Goal: Task Accomplishment & Management: Use online tool/utility

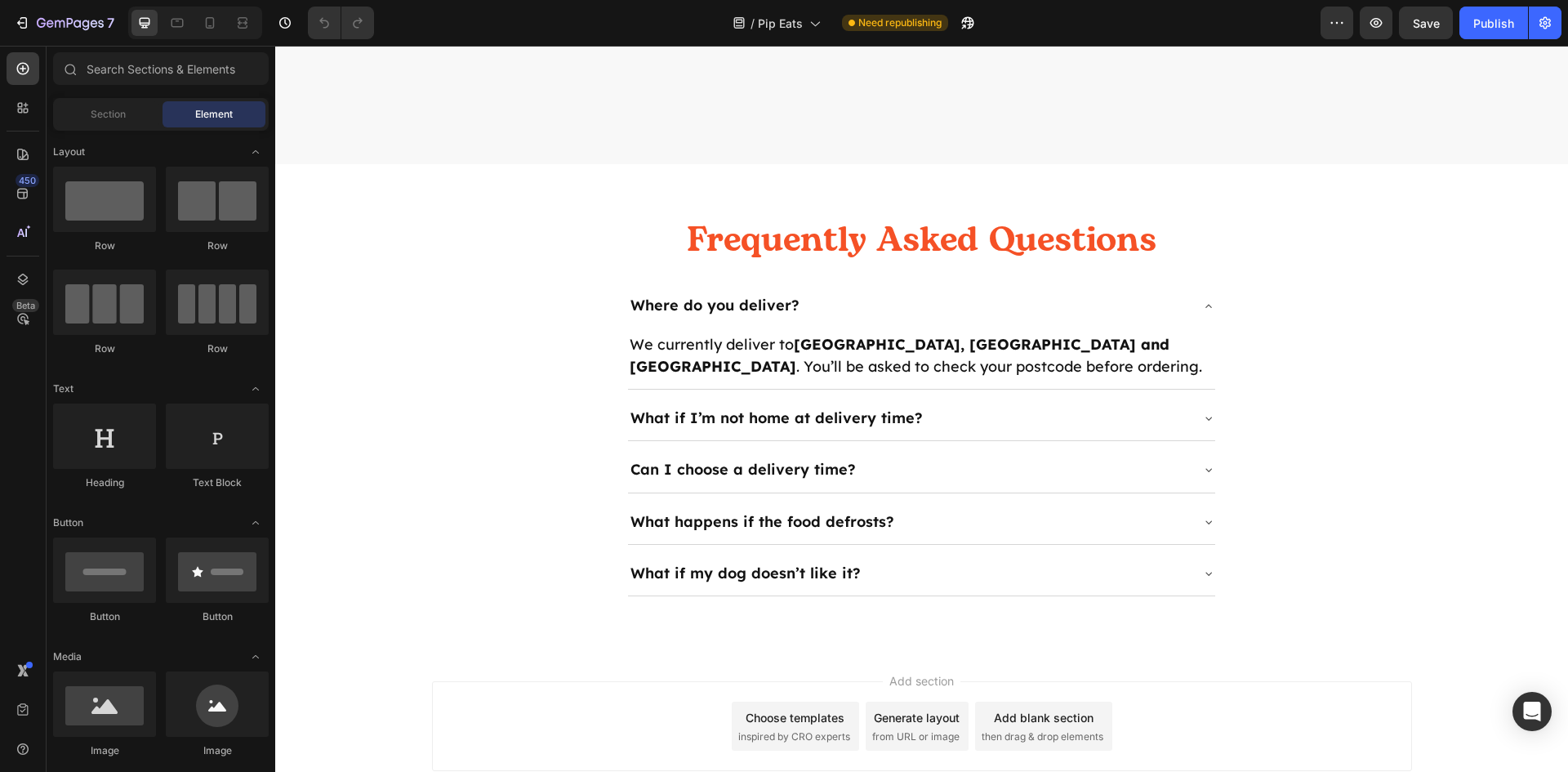
scroll to position [2987, 0]
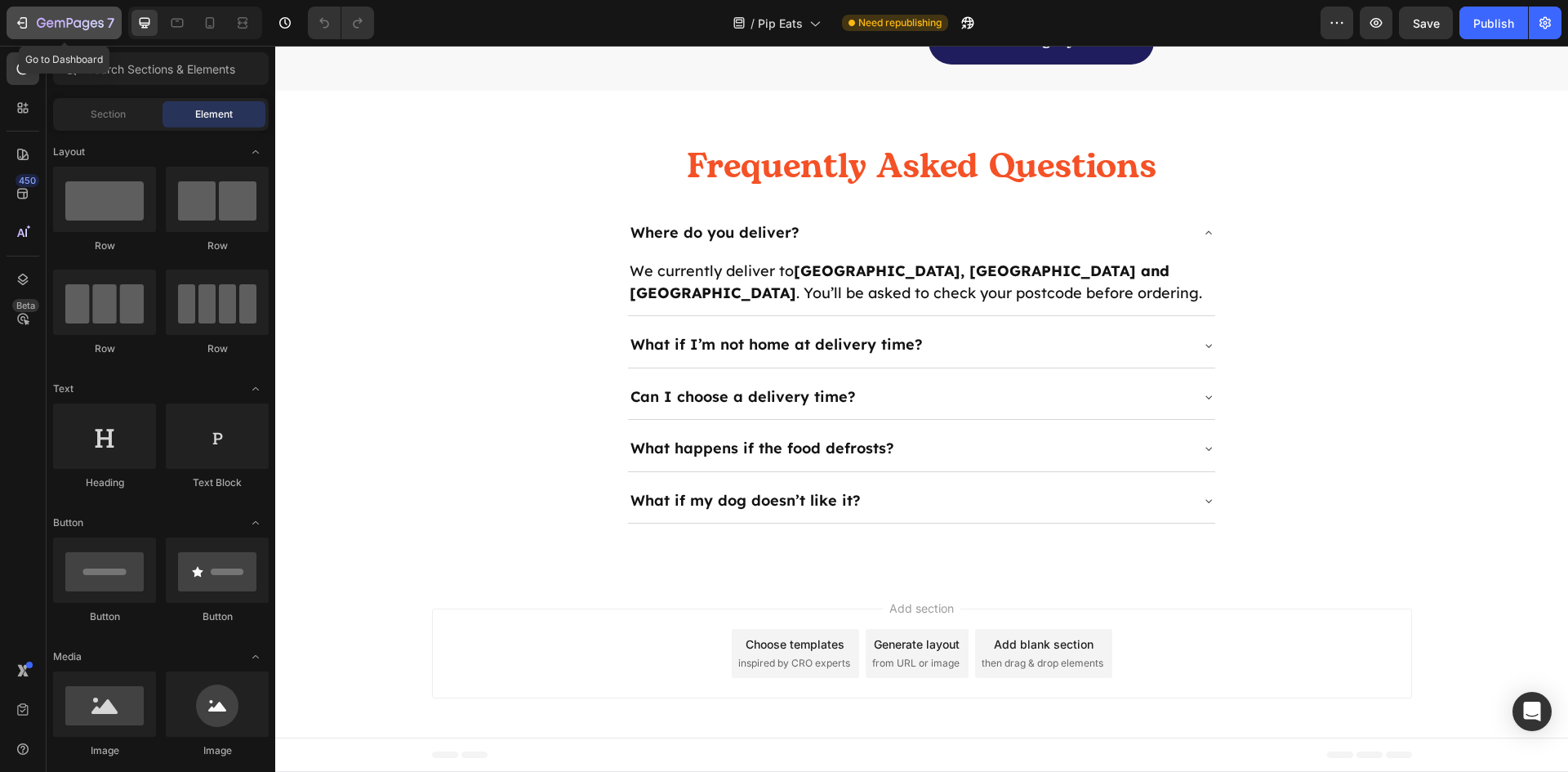
click at [22, 23] on icon "button" at bounding box center [23, 23] width 17 height 17
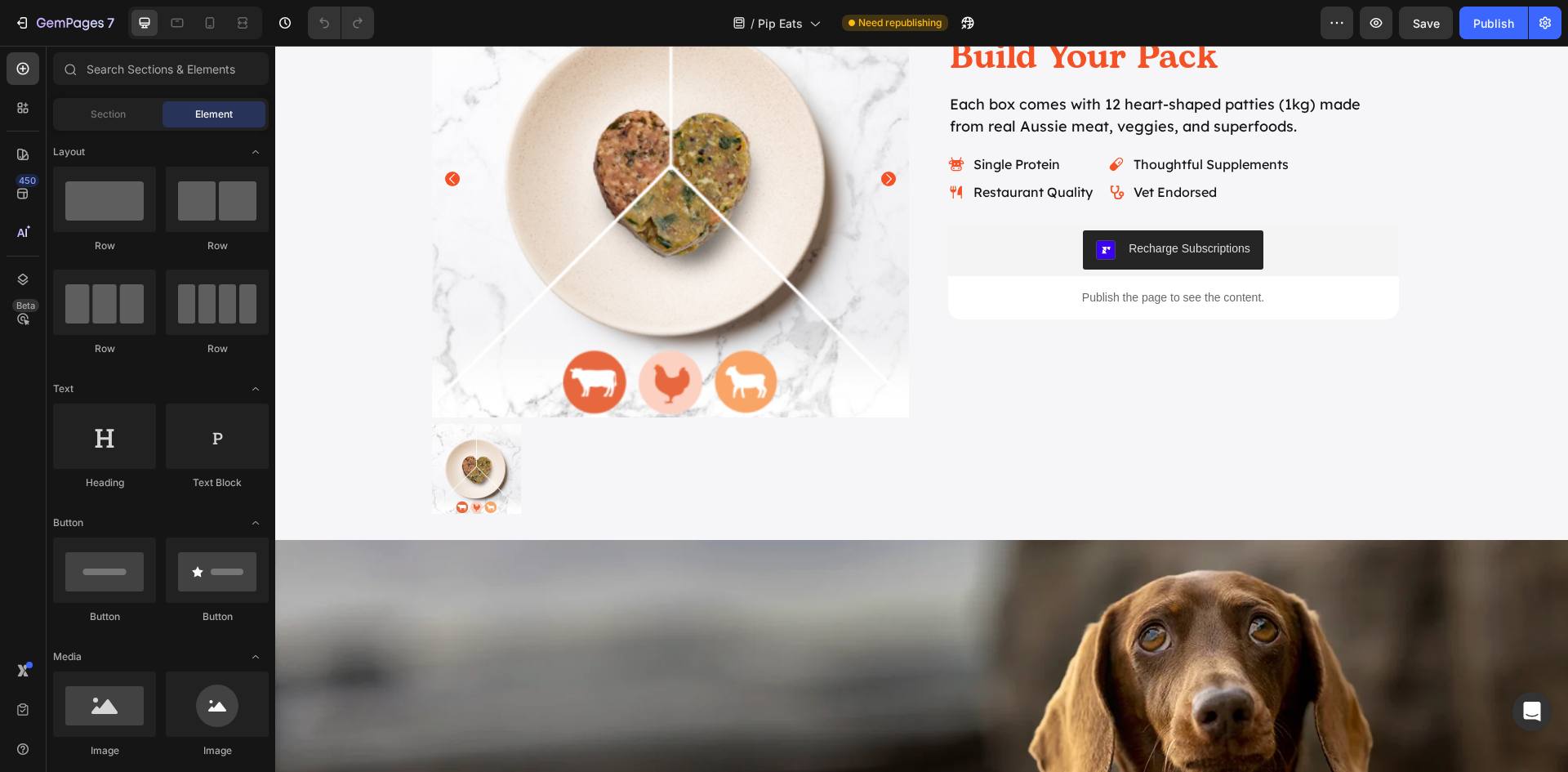
scroll to position [1960, 0]
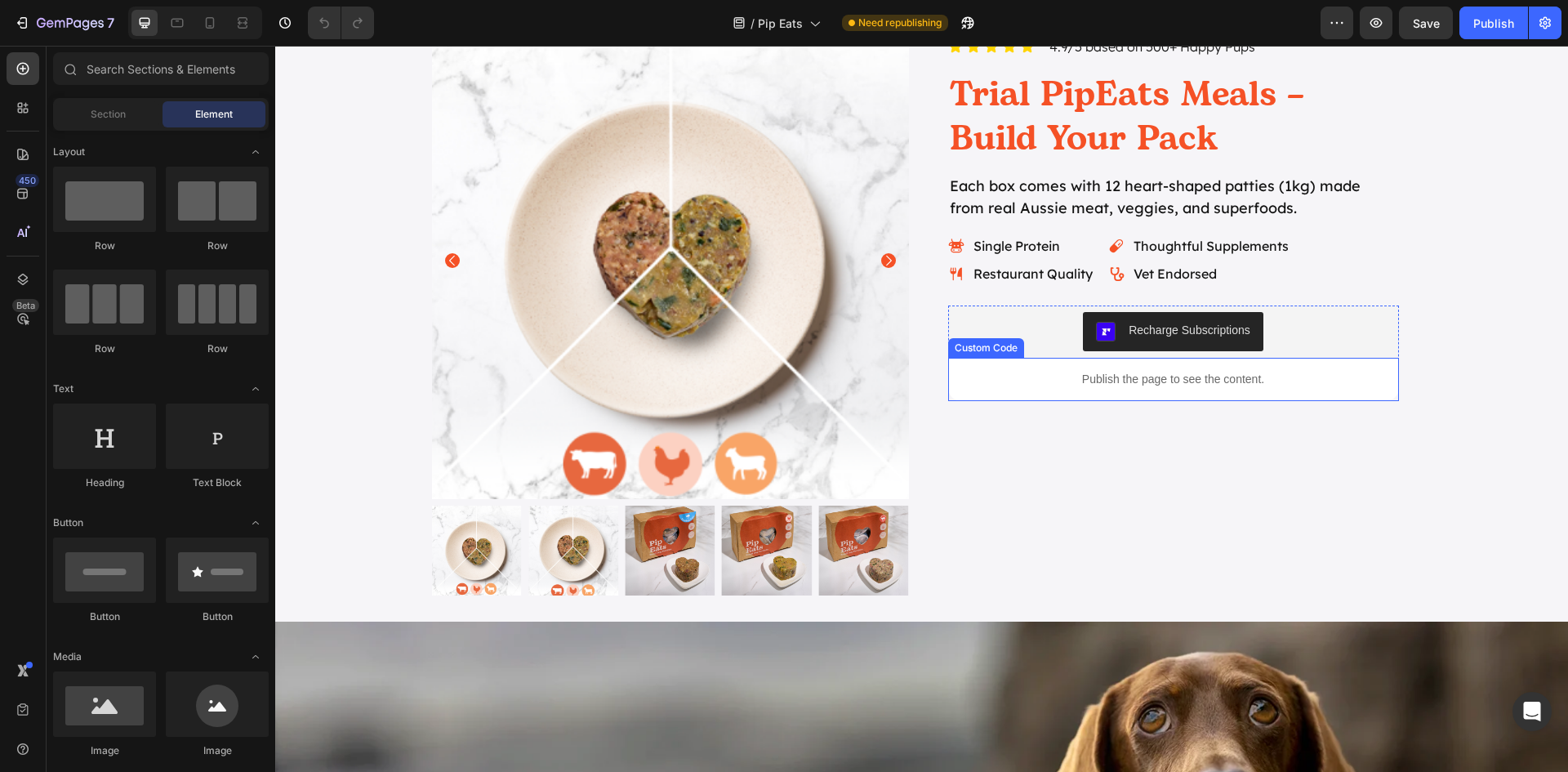
click at [1181, 387] on p "Publish the page to see the content." at bounding box center [1174, 379] width 450 height 17
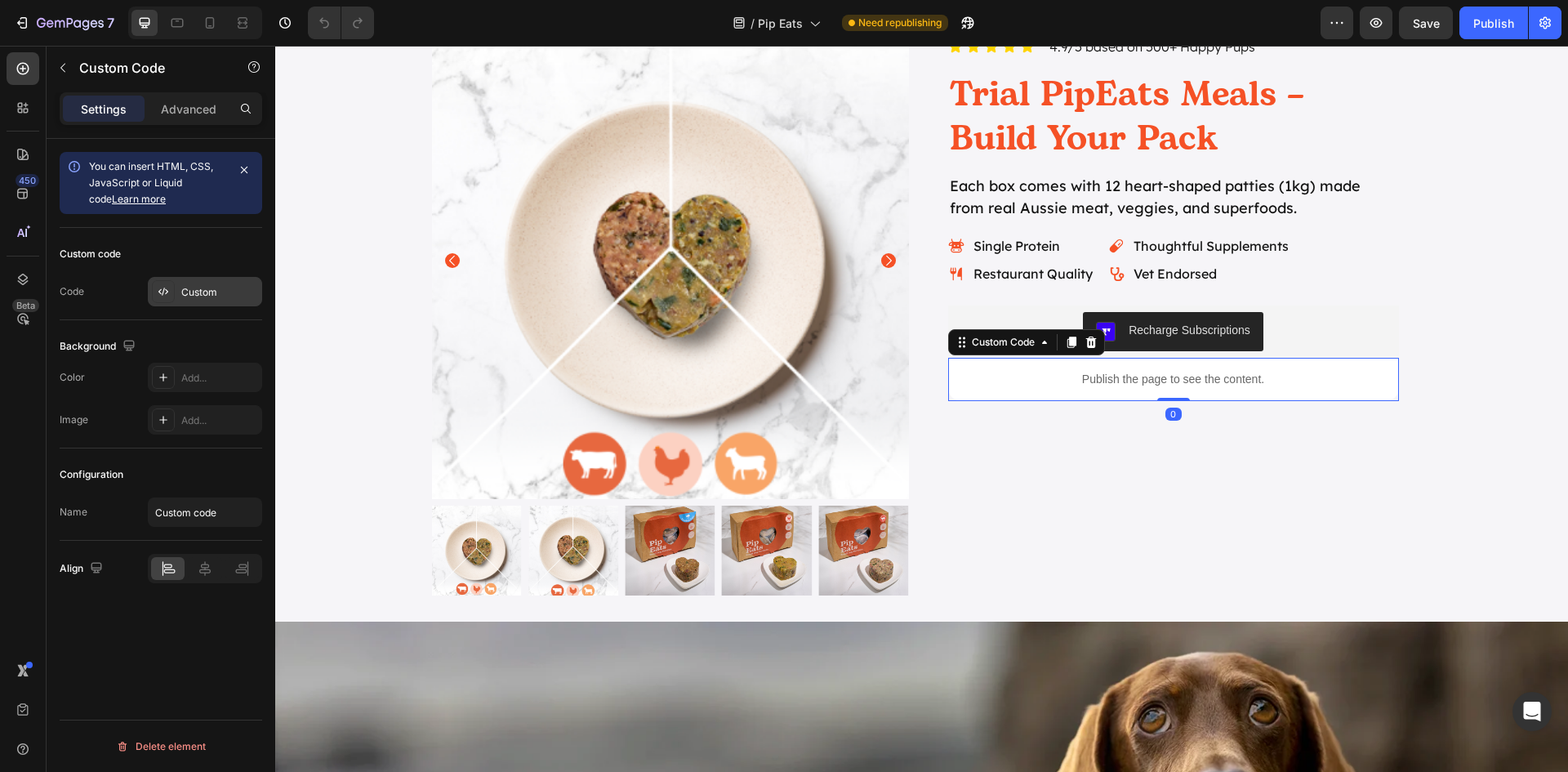
click at [199, 292] on div "Custom" at bounding box center [220, 292] width 77 height 15
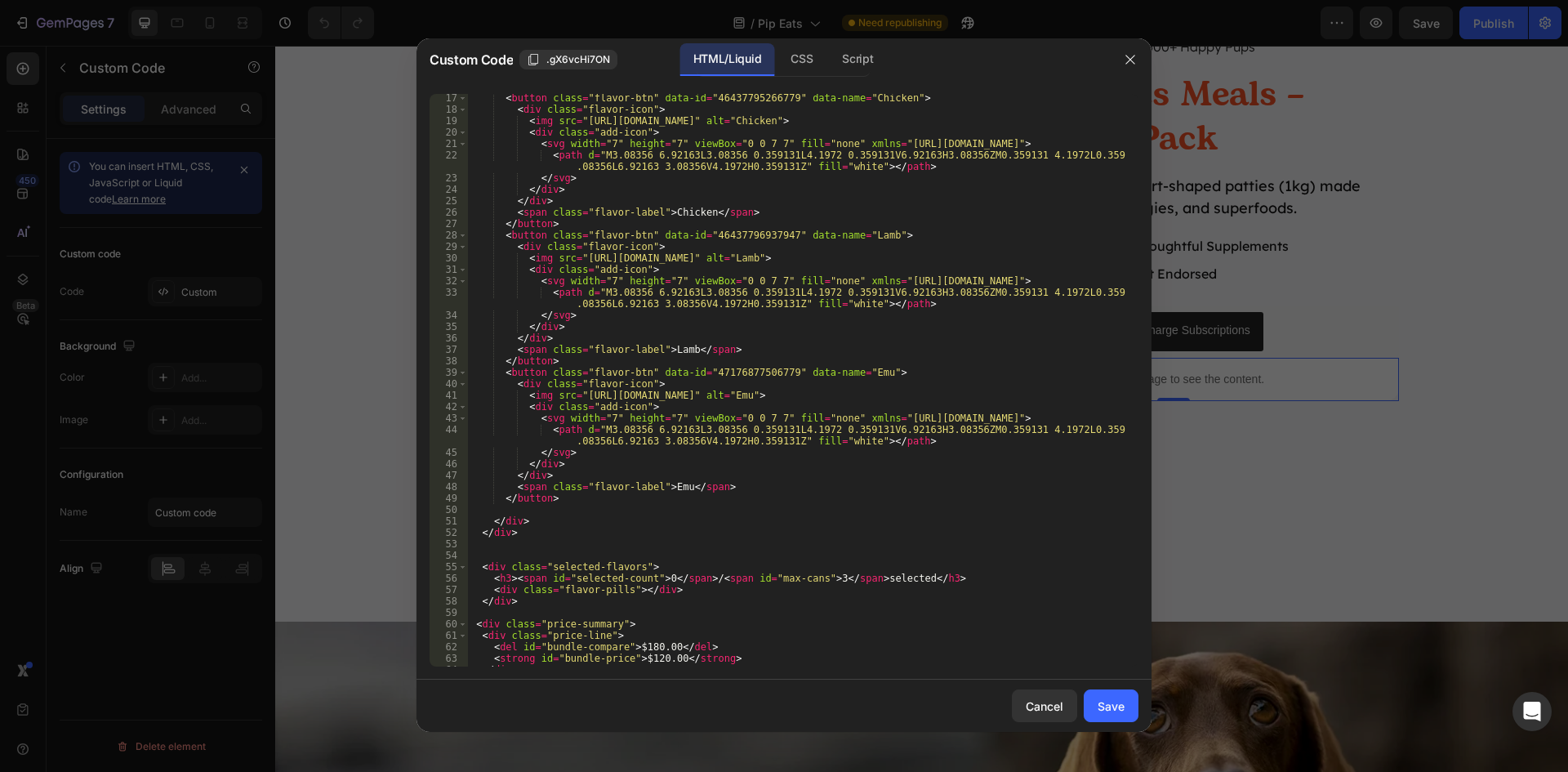
scroll to position [285, 0]
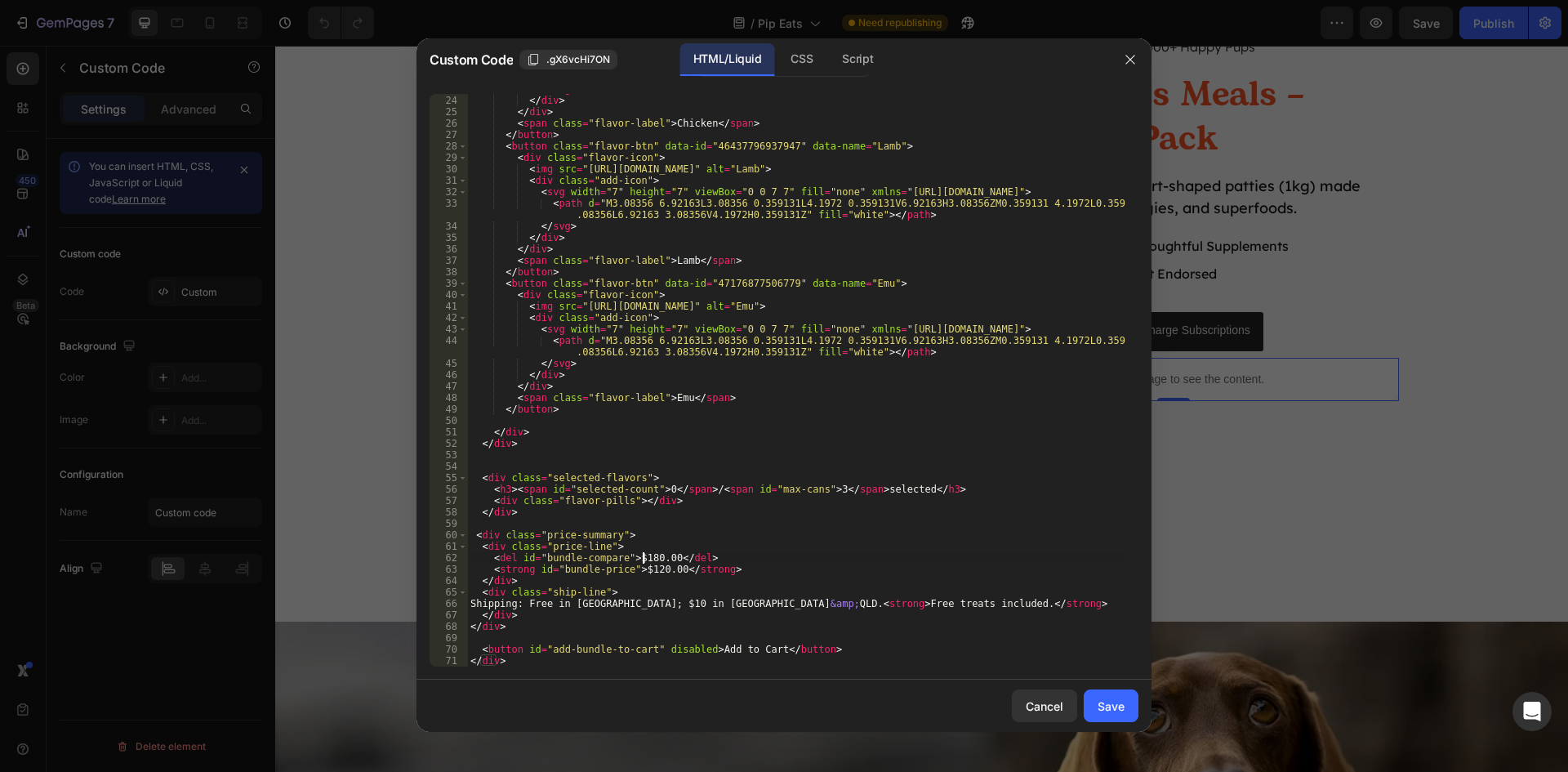
click at [645, 556] on div "</ svg > </ div > </ div > < span class = "flavor-label" > Chicken </ span > </…" at bounding box center [796, 381] width 659 height 595
type textarea "<del id="bundle-compare">$135.00</del>"
click at [1128, 693] on button "Save" at bounding box center [1110, 705] width 54 height 33
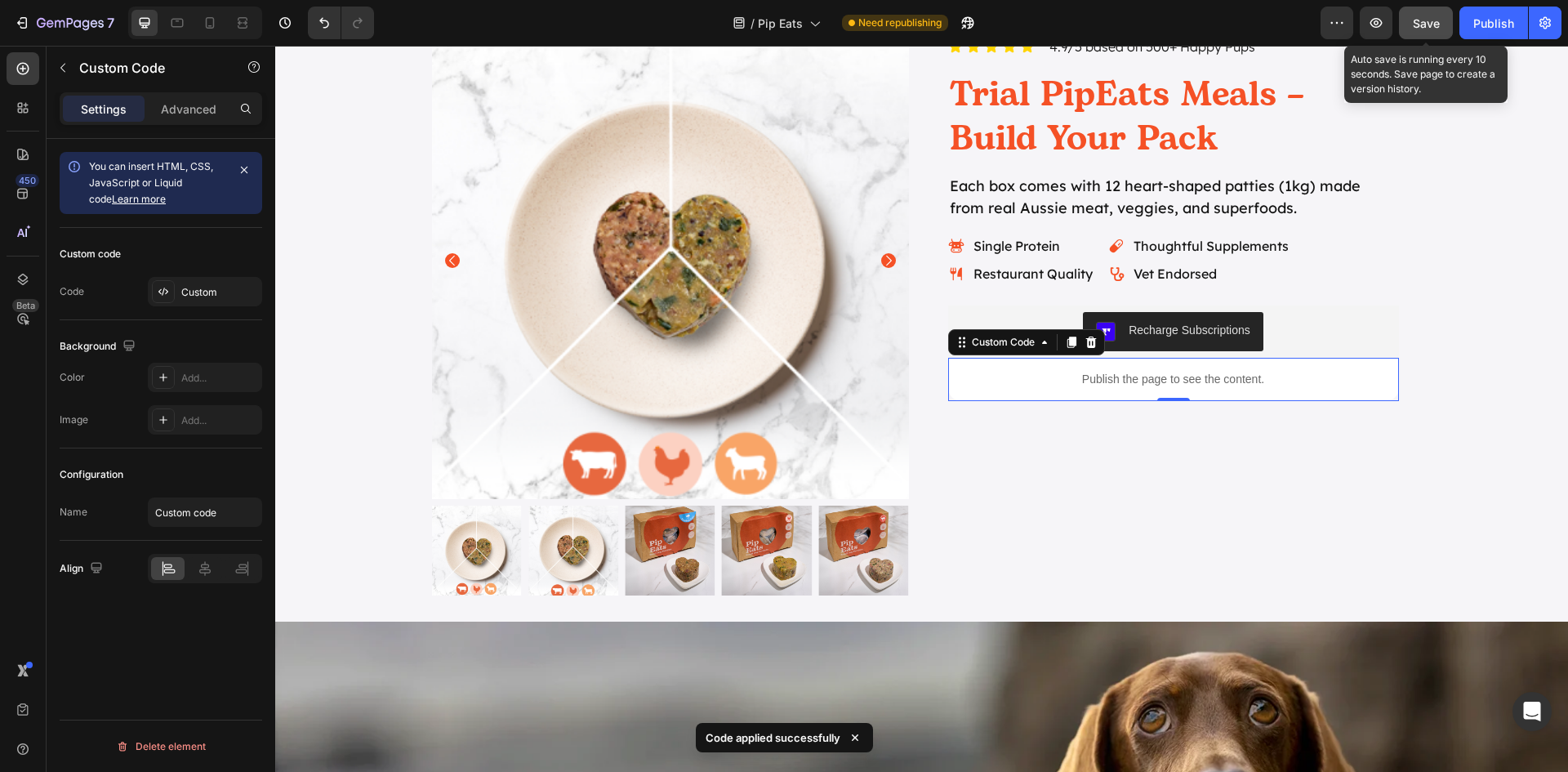
click at [1427, 18] on span "Save" at bounding box center [1427, 23] width 27 height 14
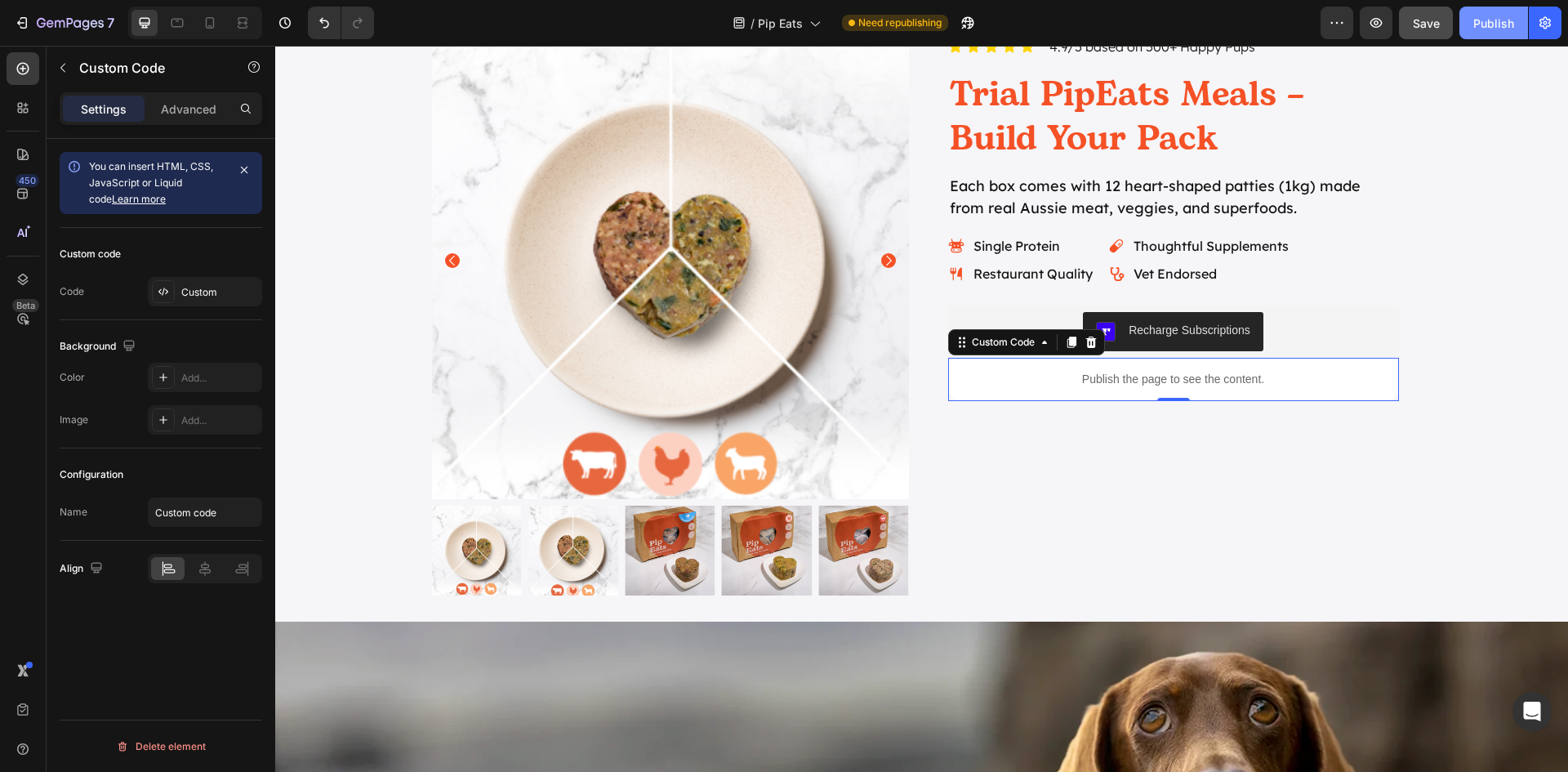
click at [1490, 26] on div "Publish" at bounding box center [1493, 23] width 41 height 17
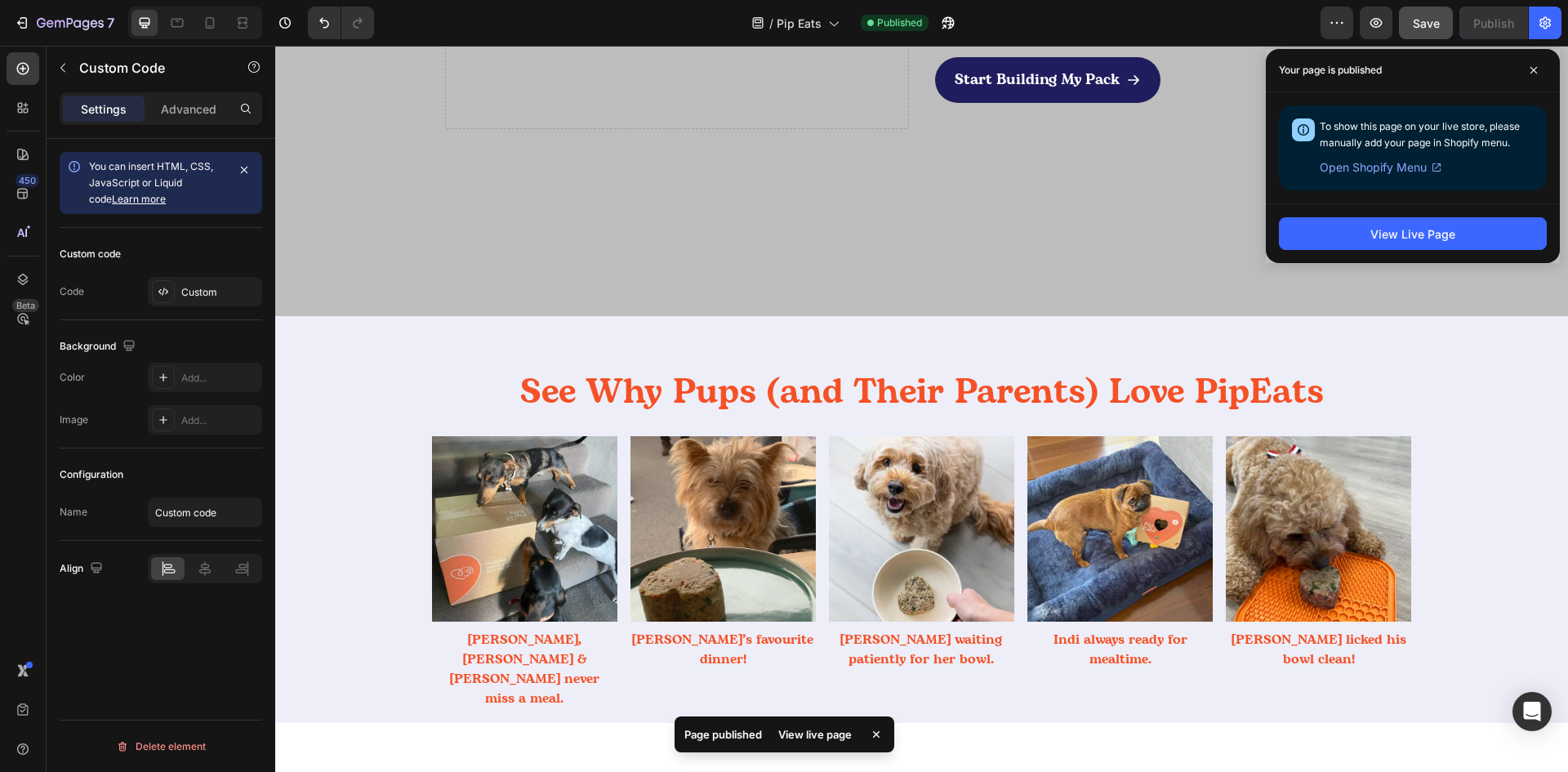
scroll to position [157, 0]
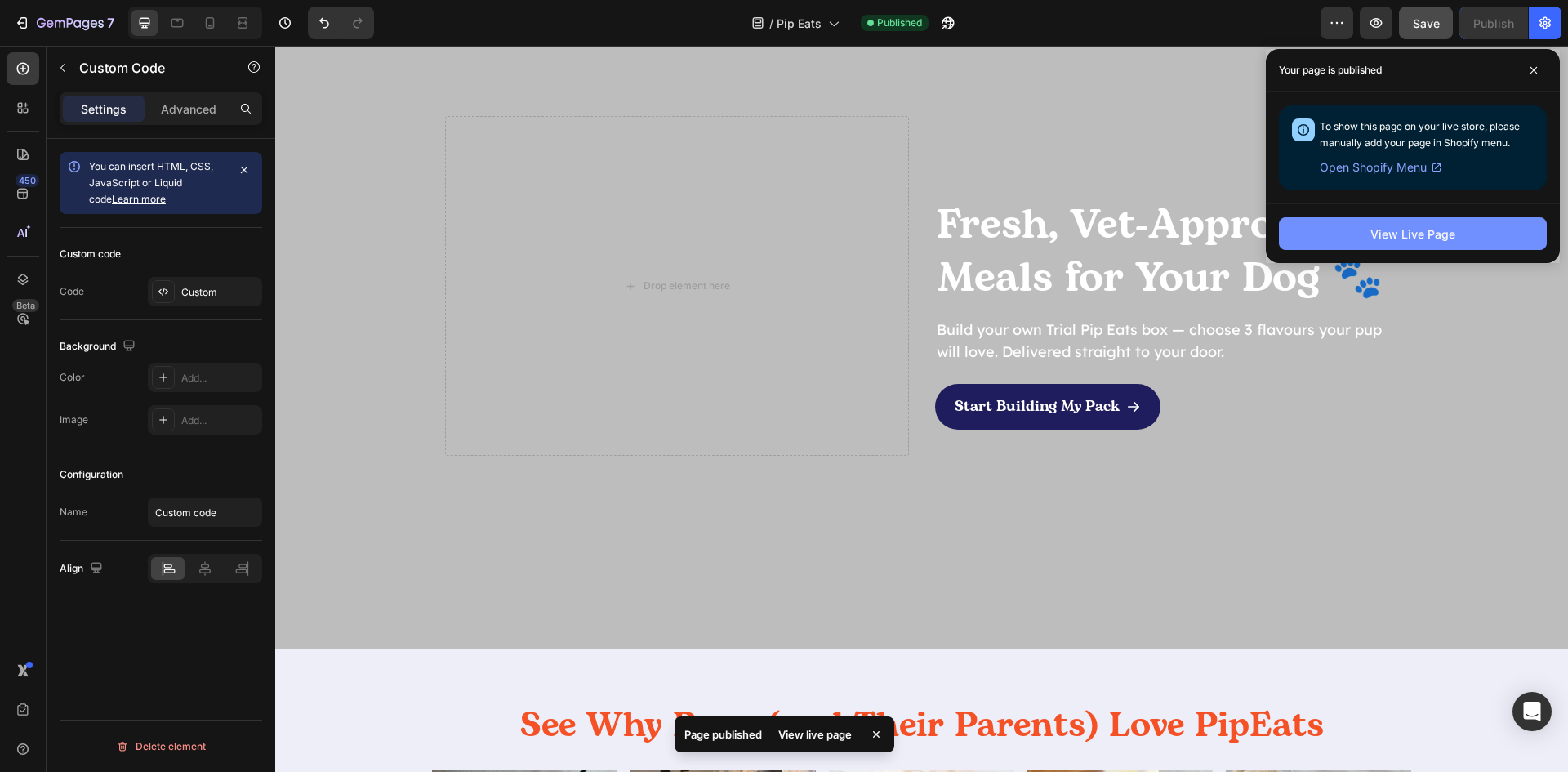
click at [1410, 237] on div "View Live Page" at bounding box center [1412, 234] width 85 height 17
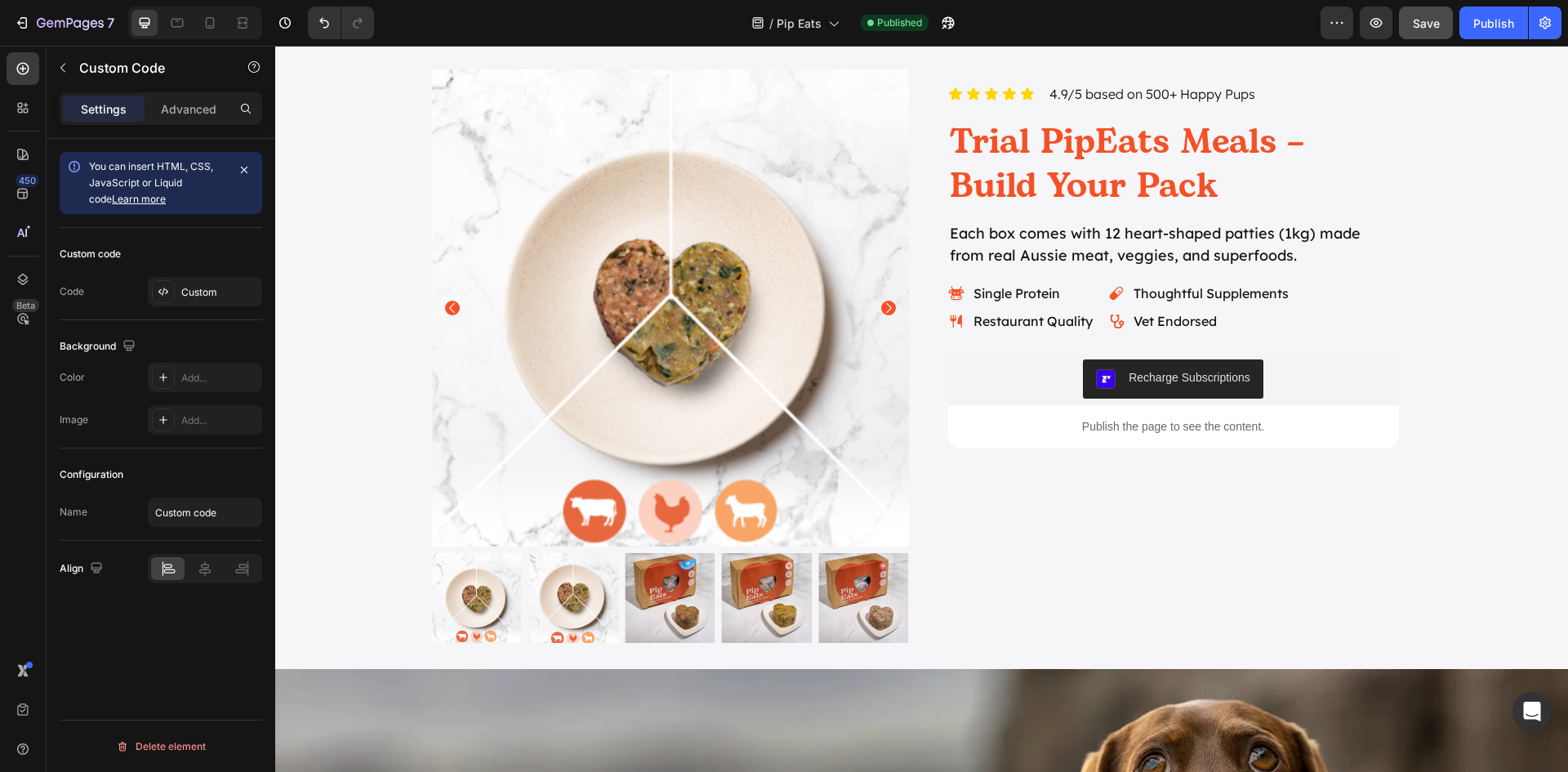
scroll to position [1953, 0]
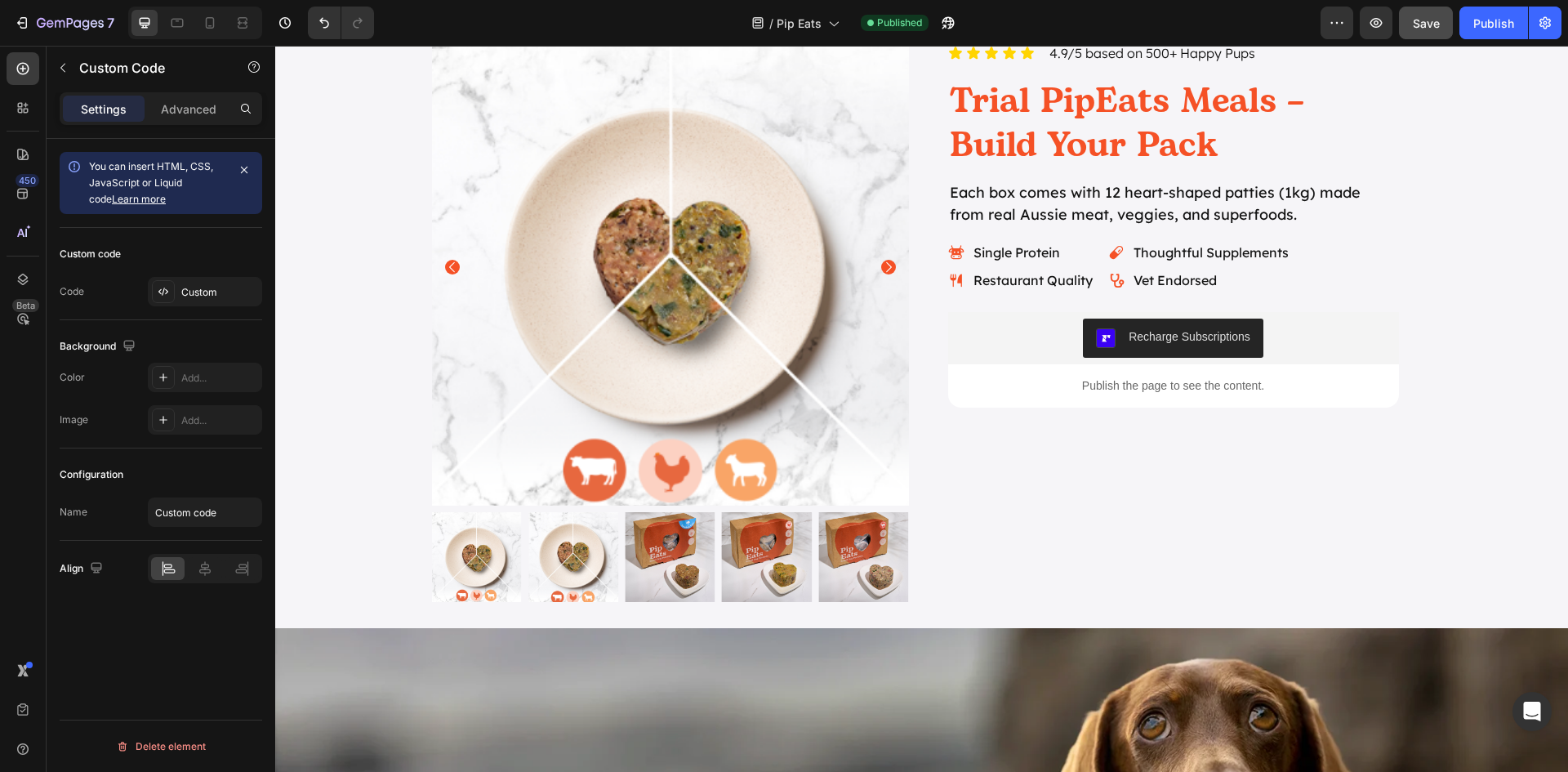
click at [1156, 384] on p "Publish the page to see the content." at bounding box center [1174, 386] width 450 height 17
click at [202, 277] on div "Custom" at bounding box center [205, 291] width 115 height 29
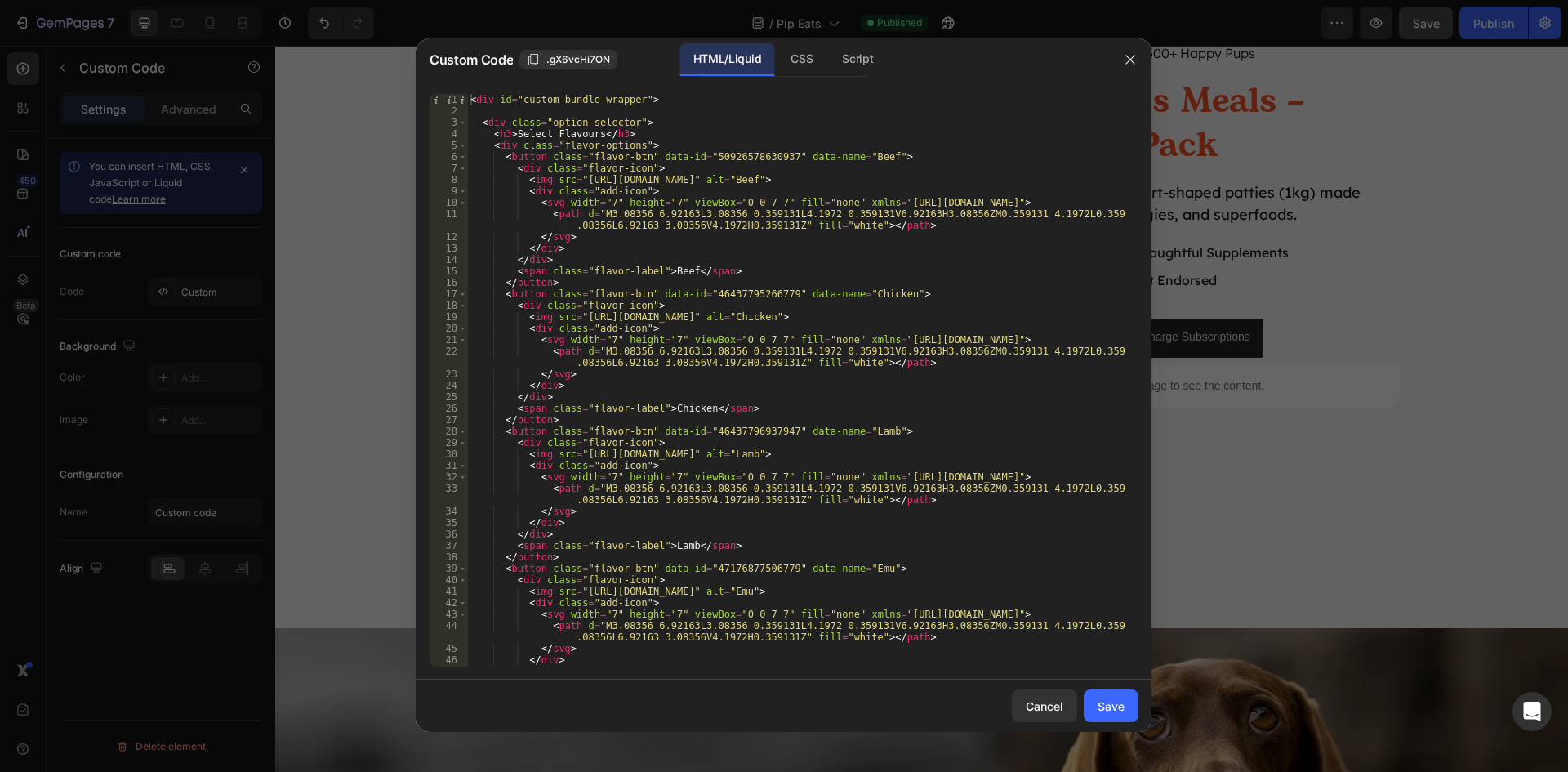
scroll to position [0, 0]
click at [1136, 52] on button "button" at bounding box center [1129, 59] width 26 height 26
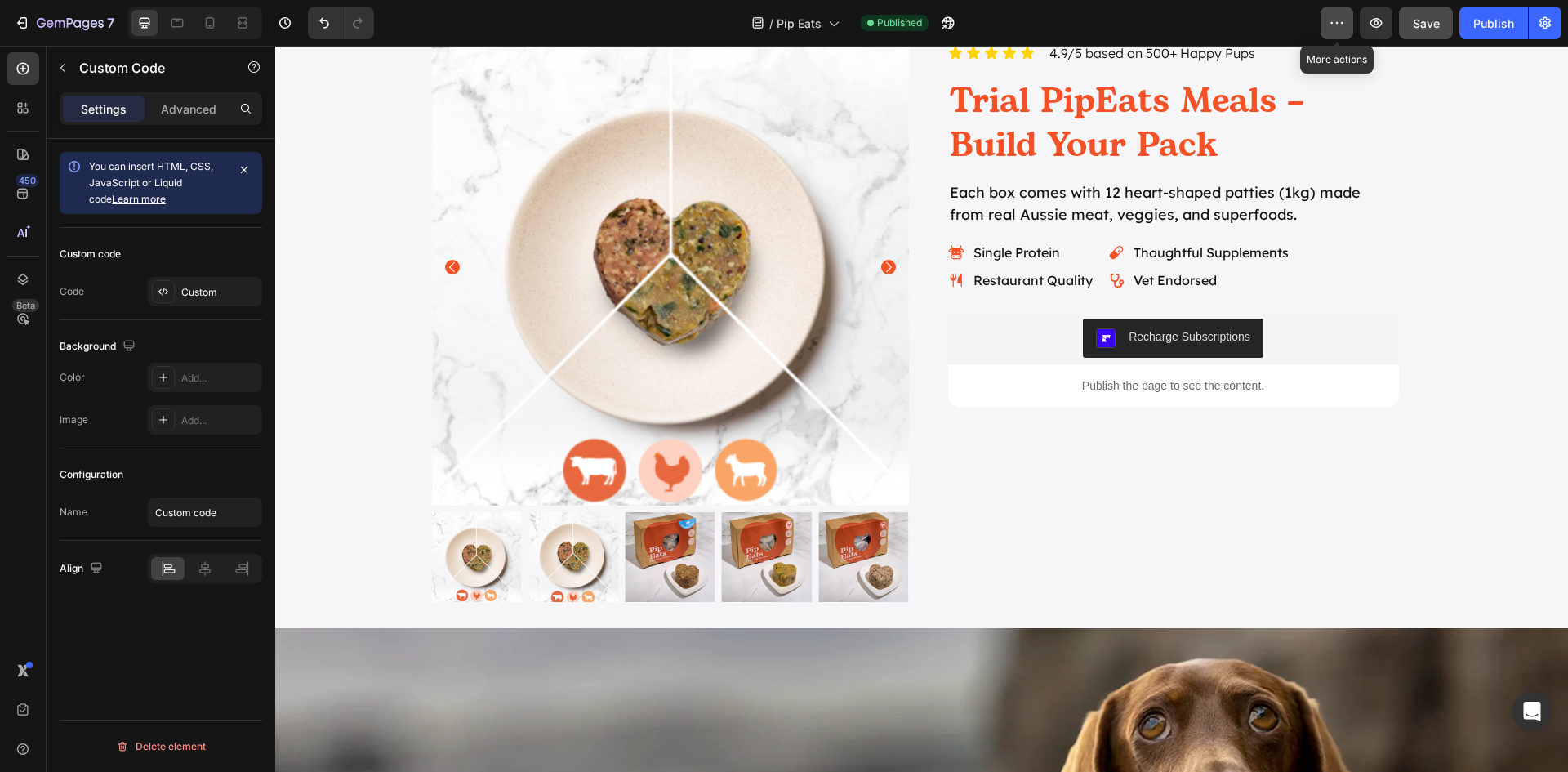
click at [1337, 18] on icon "button" at bounding box center [1337, 23] width 17 height 17
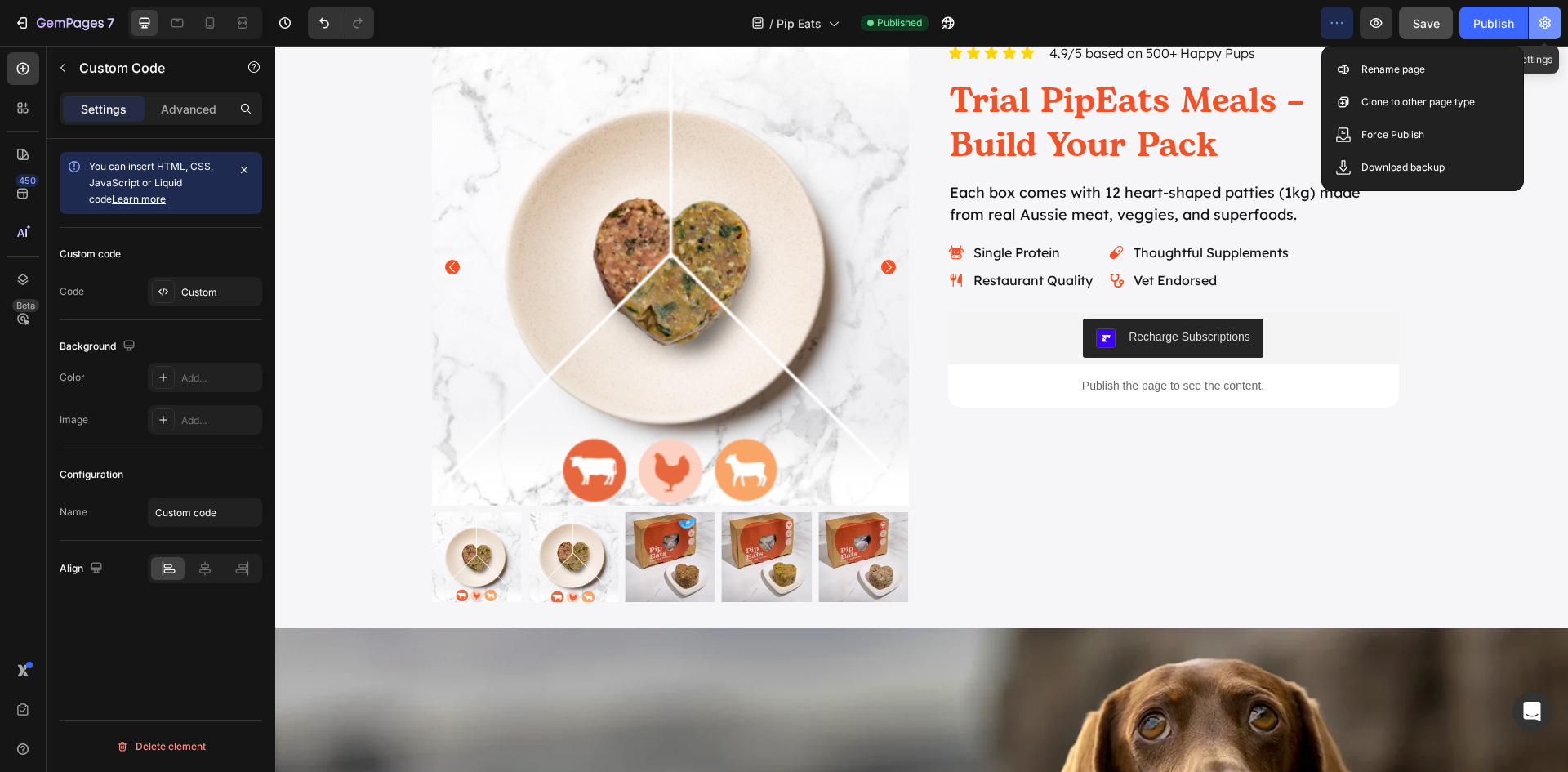
click at [1548, 22] on icon "button" at bounding box center [1545, 23] width 17 height 17
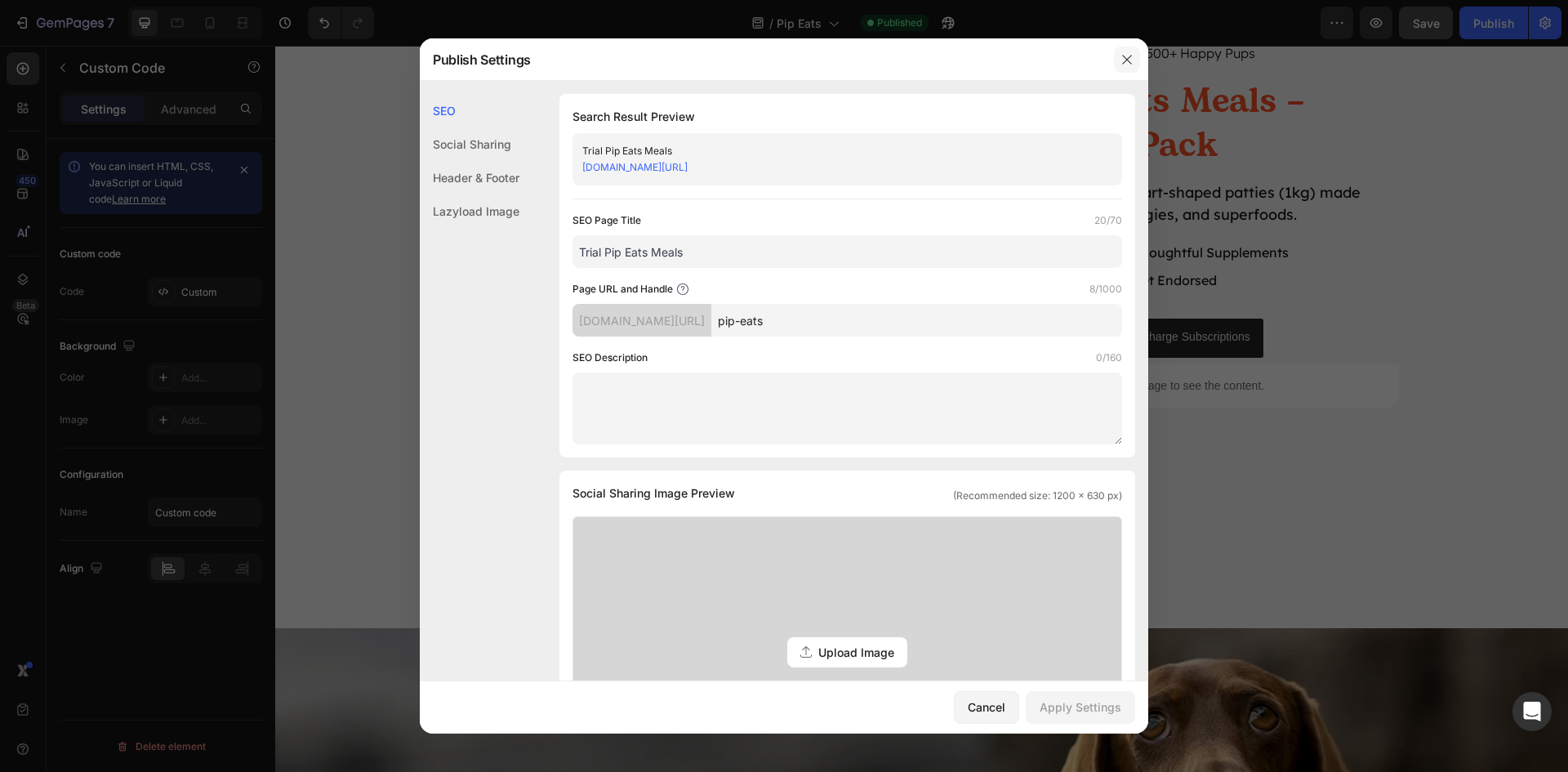
click at [1123, 63] on icon "button" at bounding box center [1127, 59] width 13 height 13
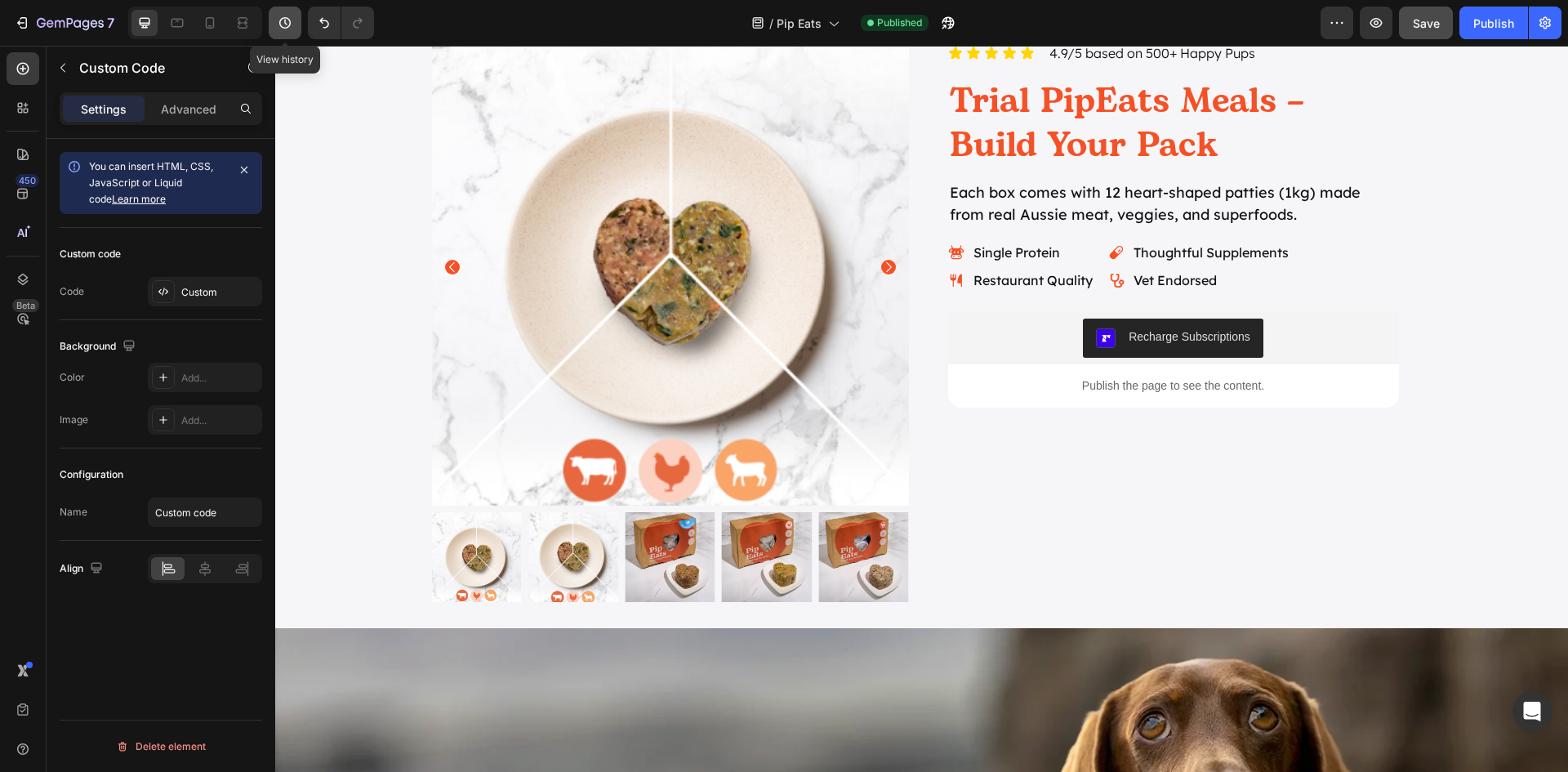
click at [278, 24] on icon "button" at bounding box center [285, 23] width 17 height 17
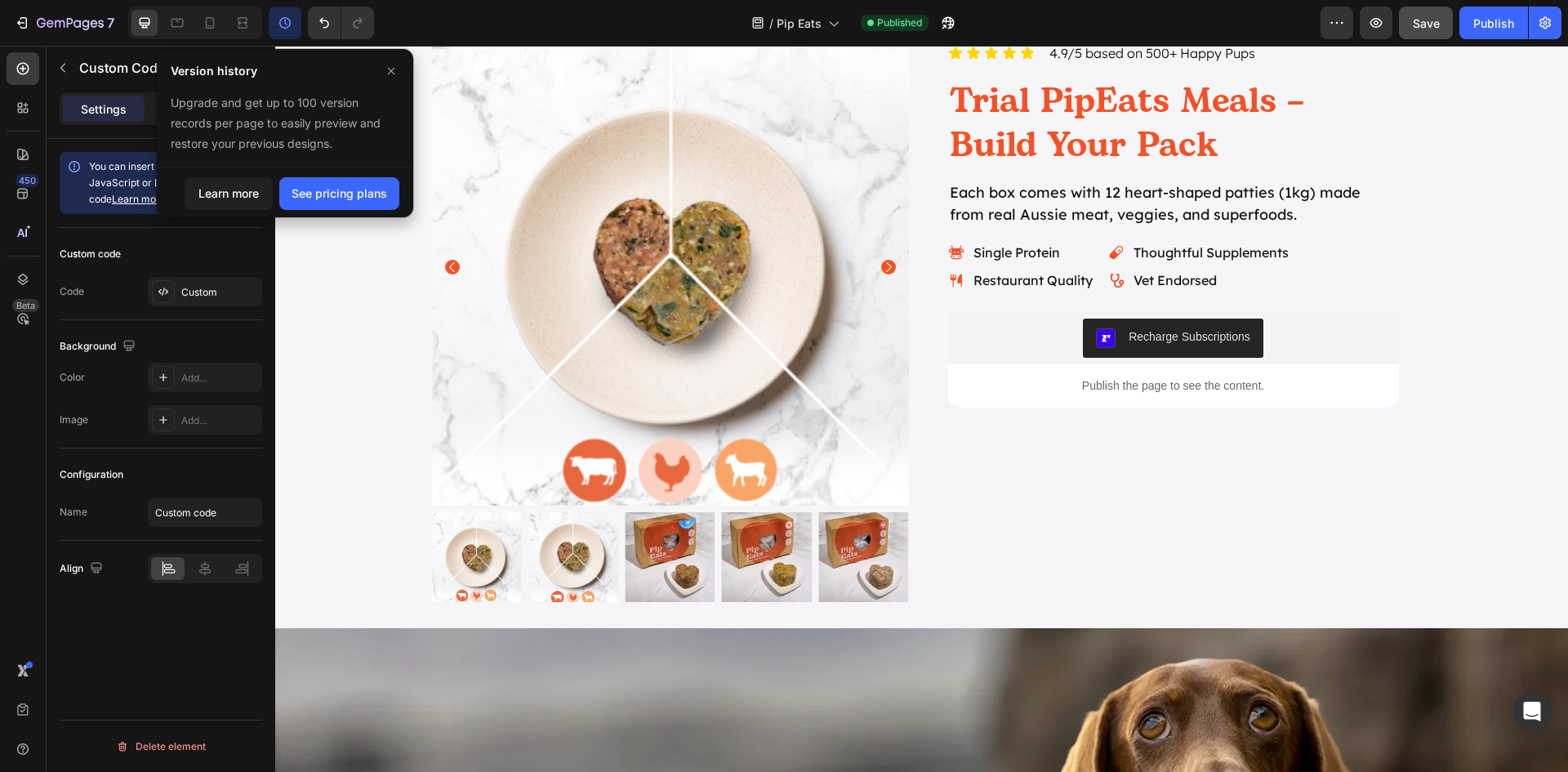
click at [278, 24] on icon "button" at bounding box center [285, 23] width 17 height 17
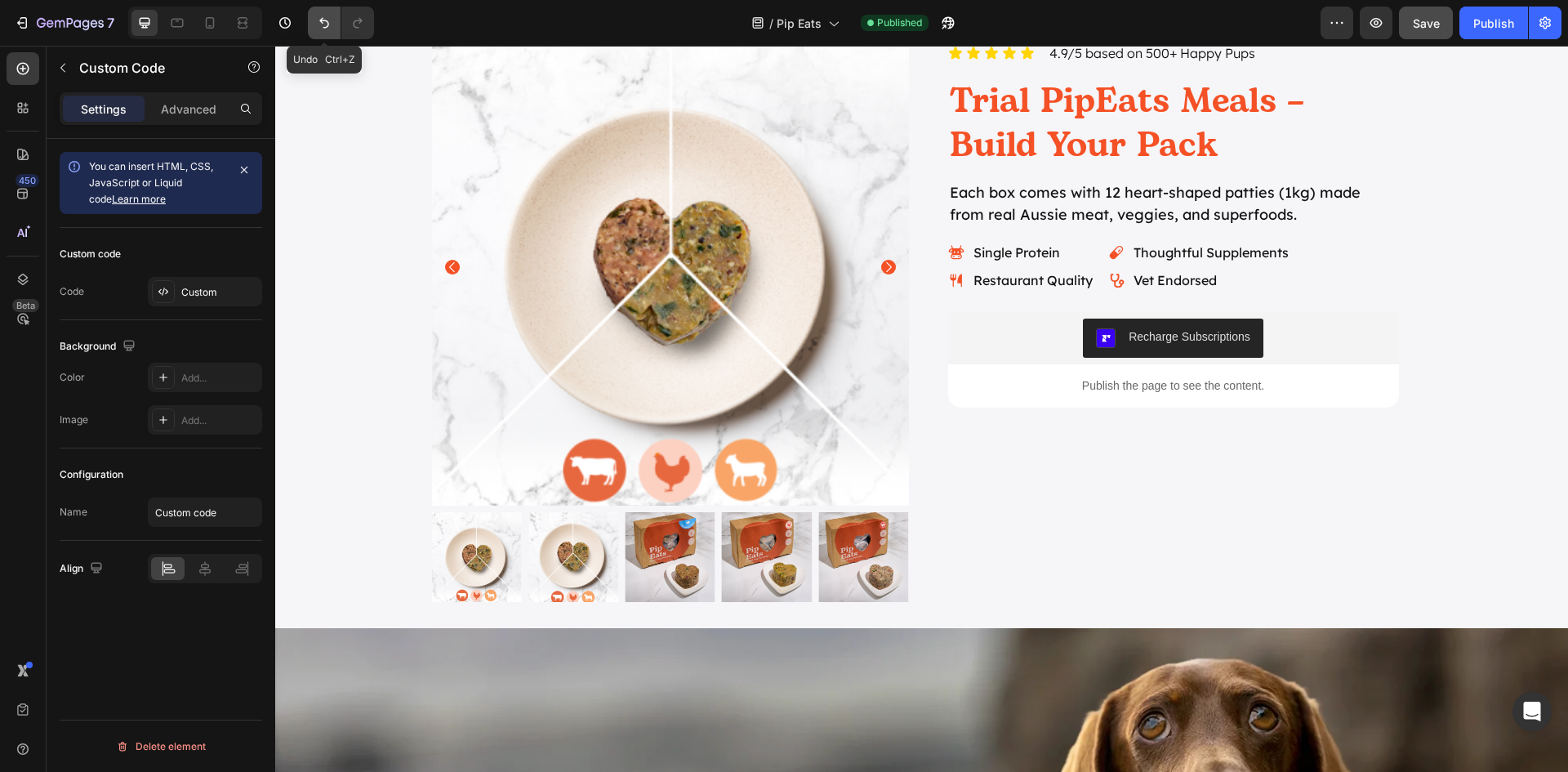
click at [323, 26] on icon "Undo/Redo" at bounding box center [325, 23] width 17 height 17
click at [1483, 33] on button "Publish" at bounding box center [1493, 23] width 69 height 33
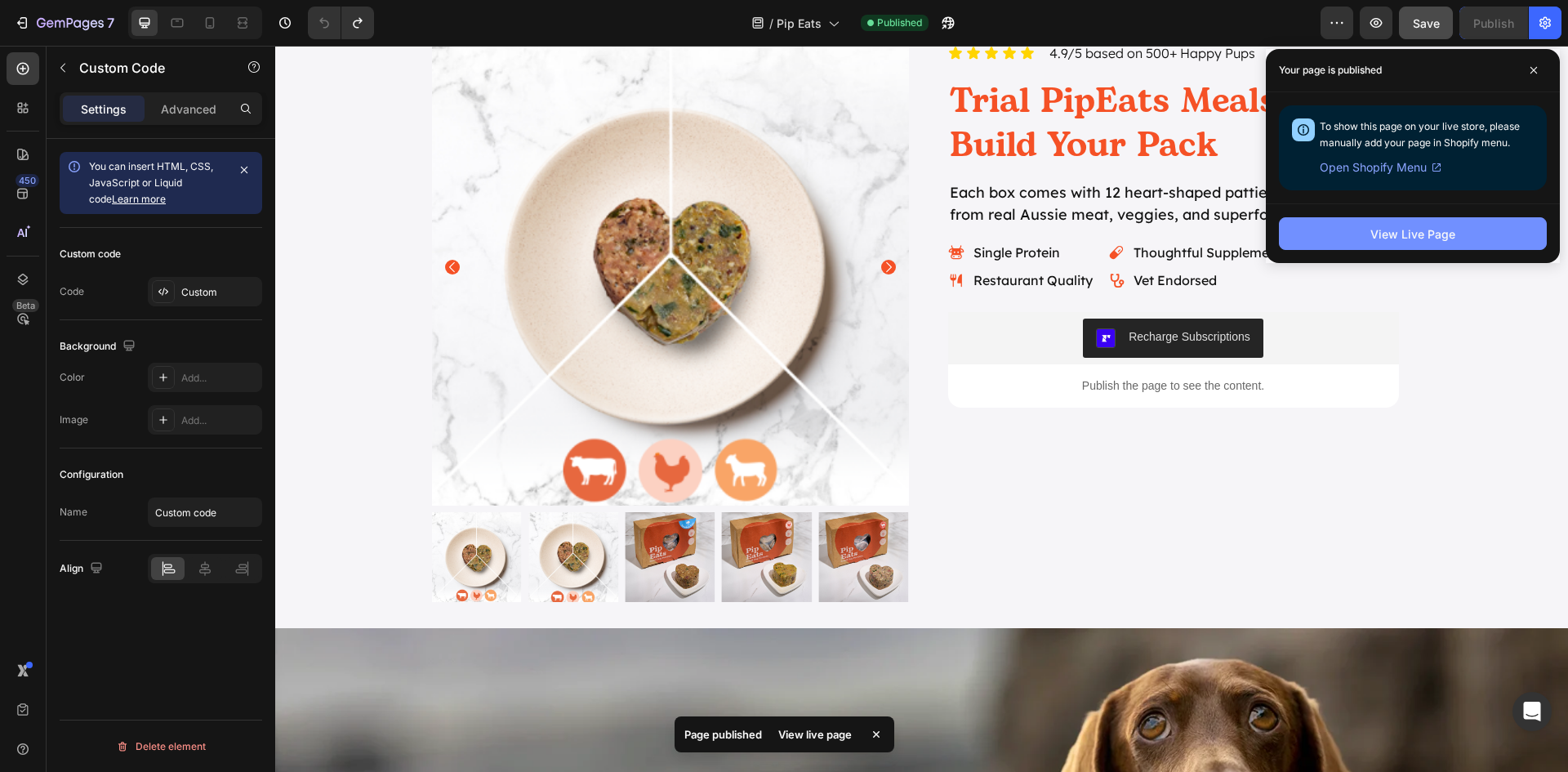
click at [1446, 240] on div "View Live Page" at bounding box center [1412, 234] width 85 height 17
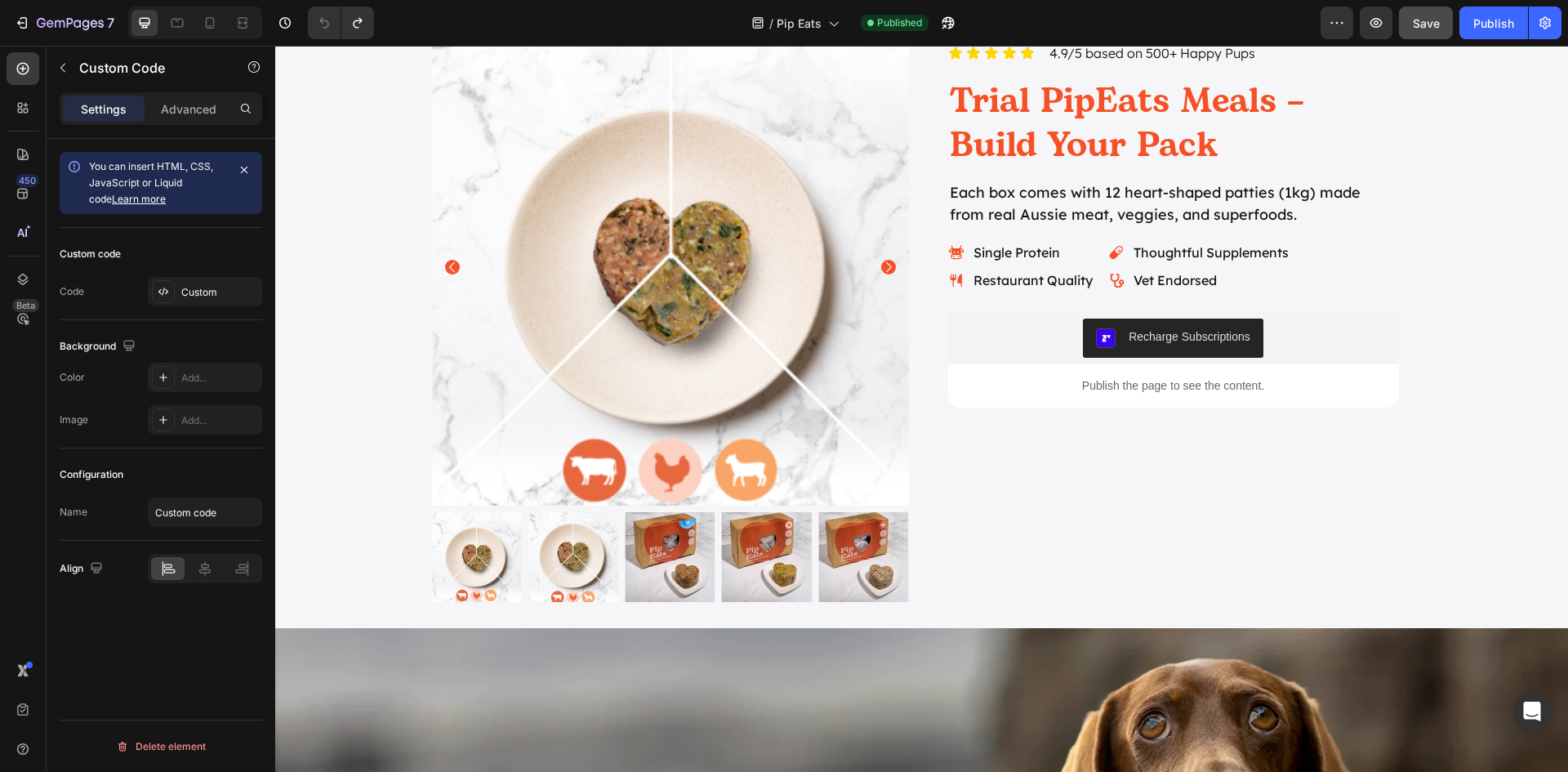
click at [1153, 391] on p "Publish the page to see the content." at bounding box center [1174, 386] width 450 height 17
click at [198, 303] on div "Custom" at bounding box center [205, 291] width 115 height 29
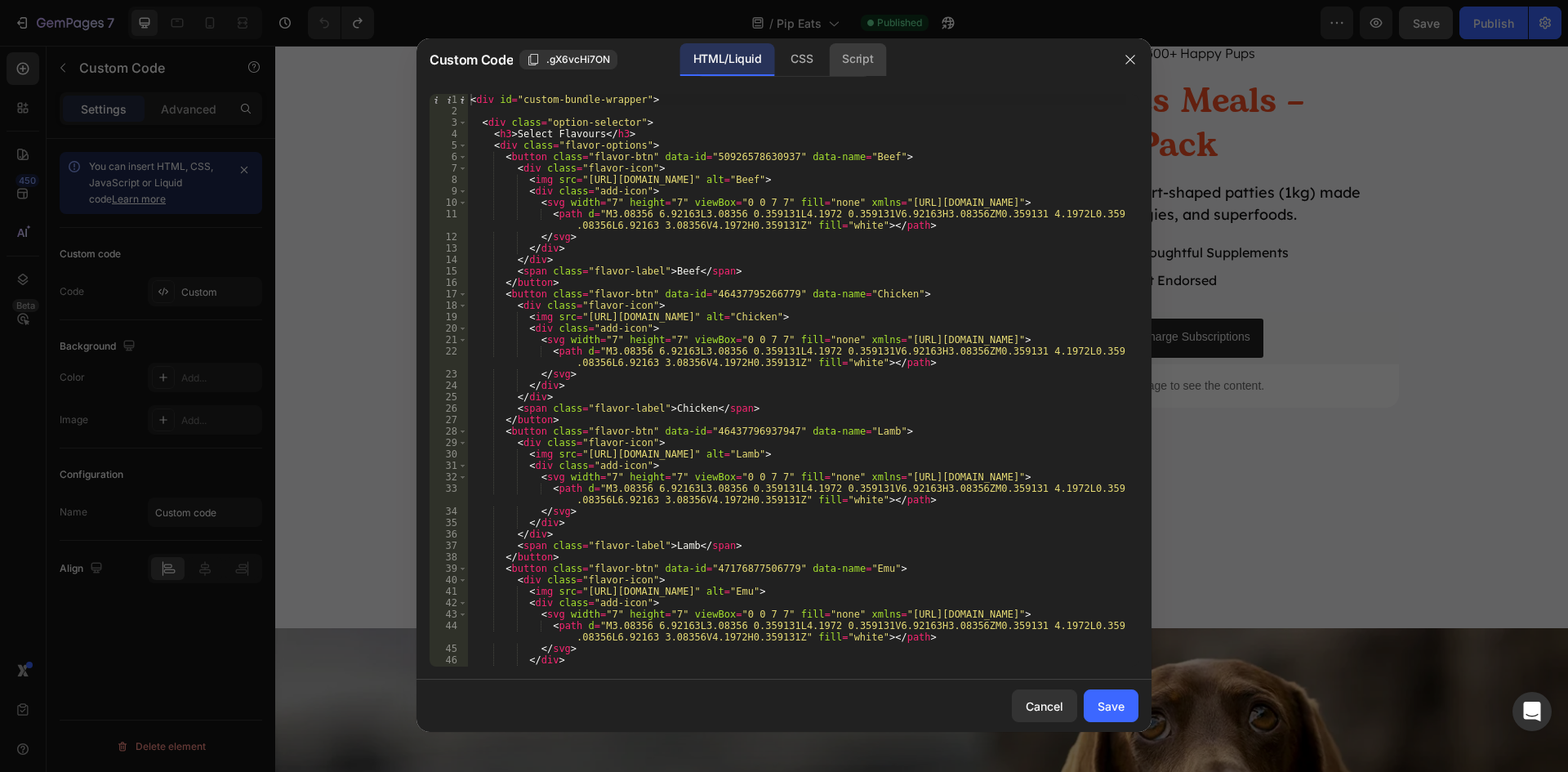
click at [861, 61] on div "Script" at bounding box center [857, 59] width 57 height 33
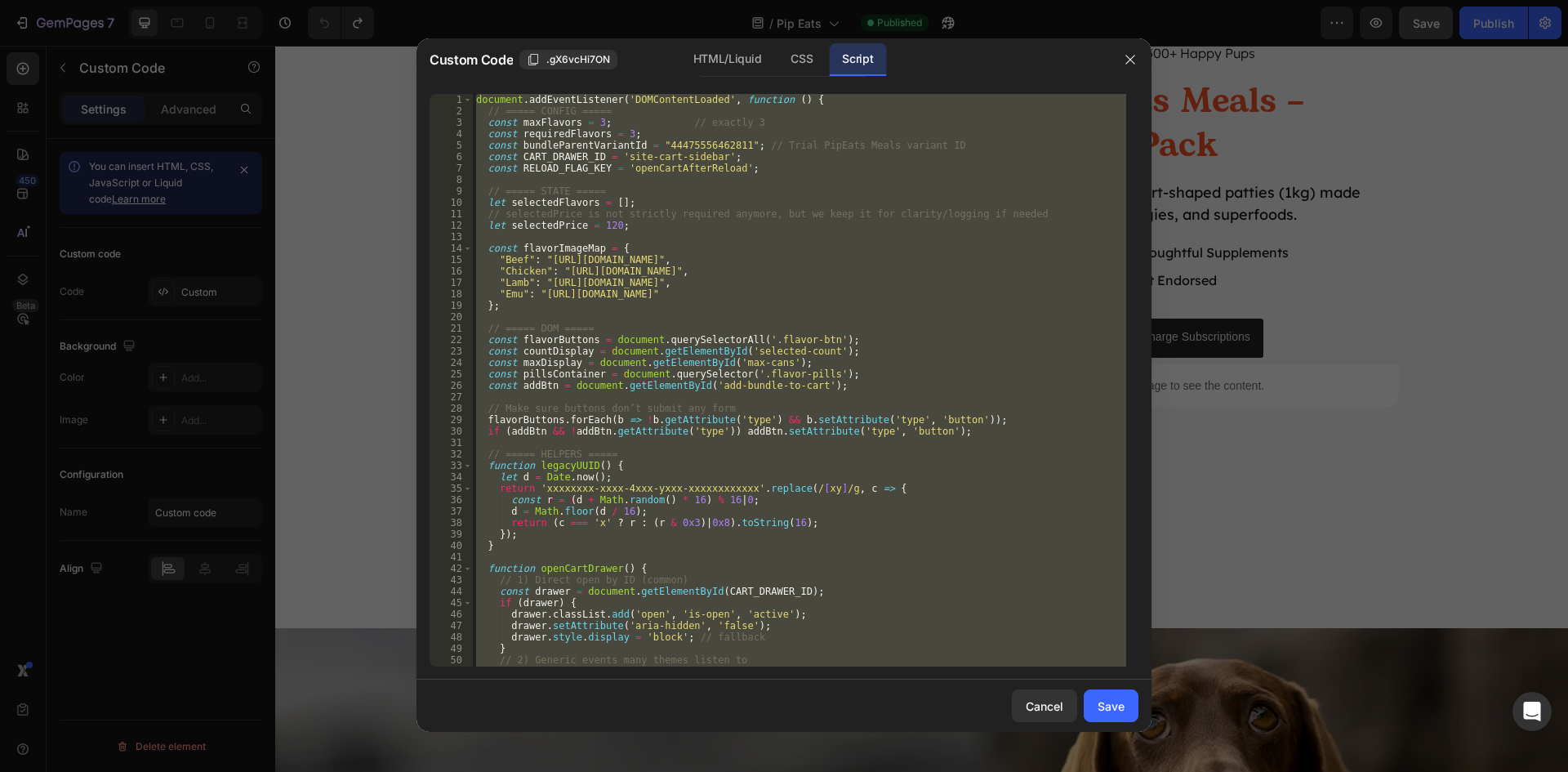
click at [818, 340] on div "document . addEventListener ( 'DOMContentLoaded' , function ( ) { // ===== CONF…" at bounding box center [799, 380] width 653 height 573
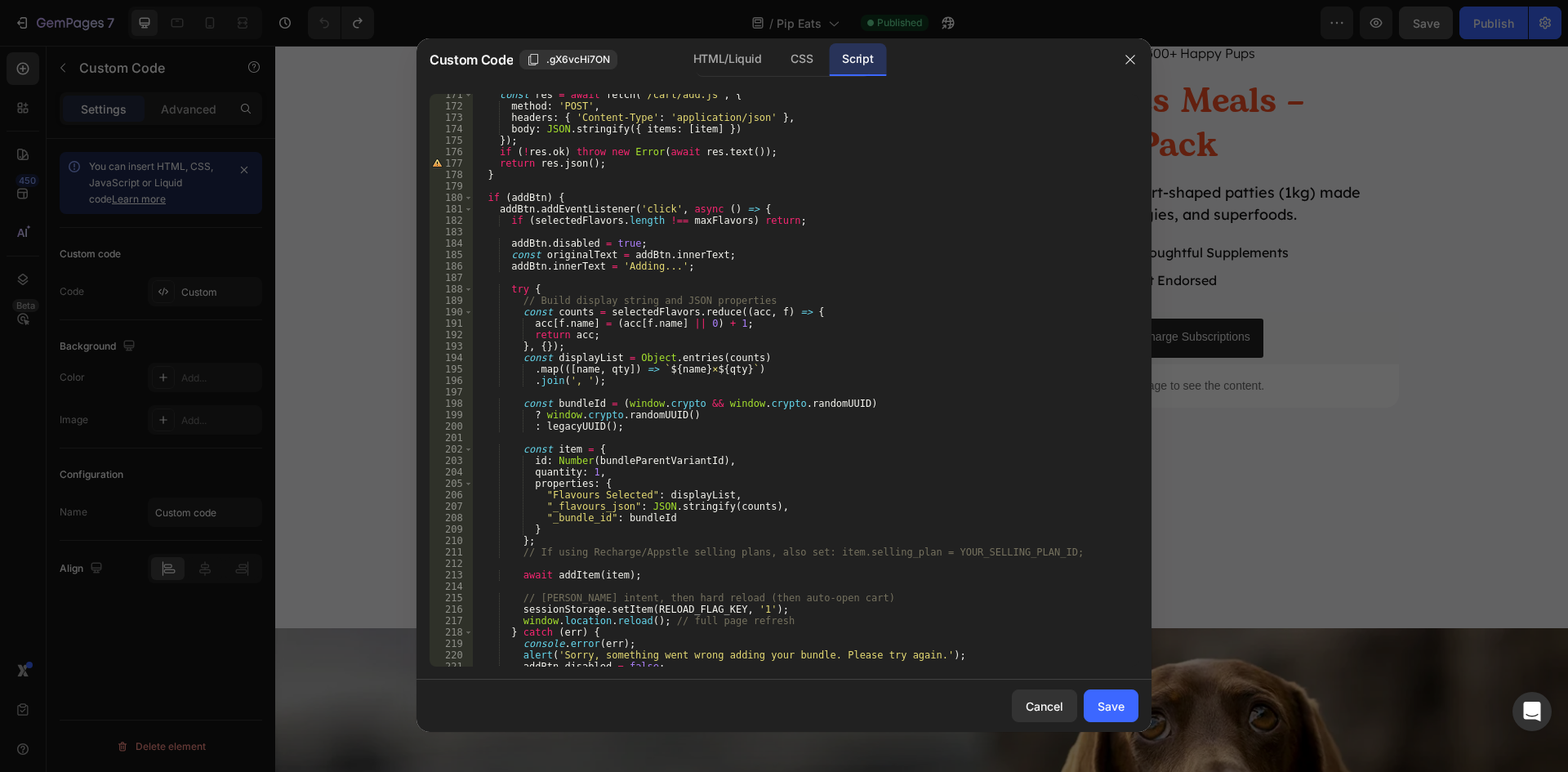
scroll to position [1960, 0]
click at [794, 57] on div "CSS" at bounding box center [802, 59] width 49 height 33
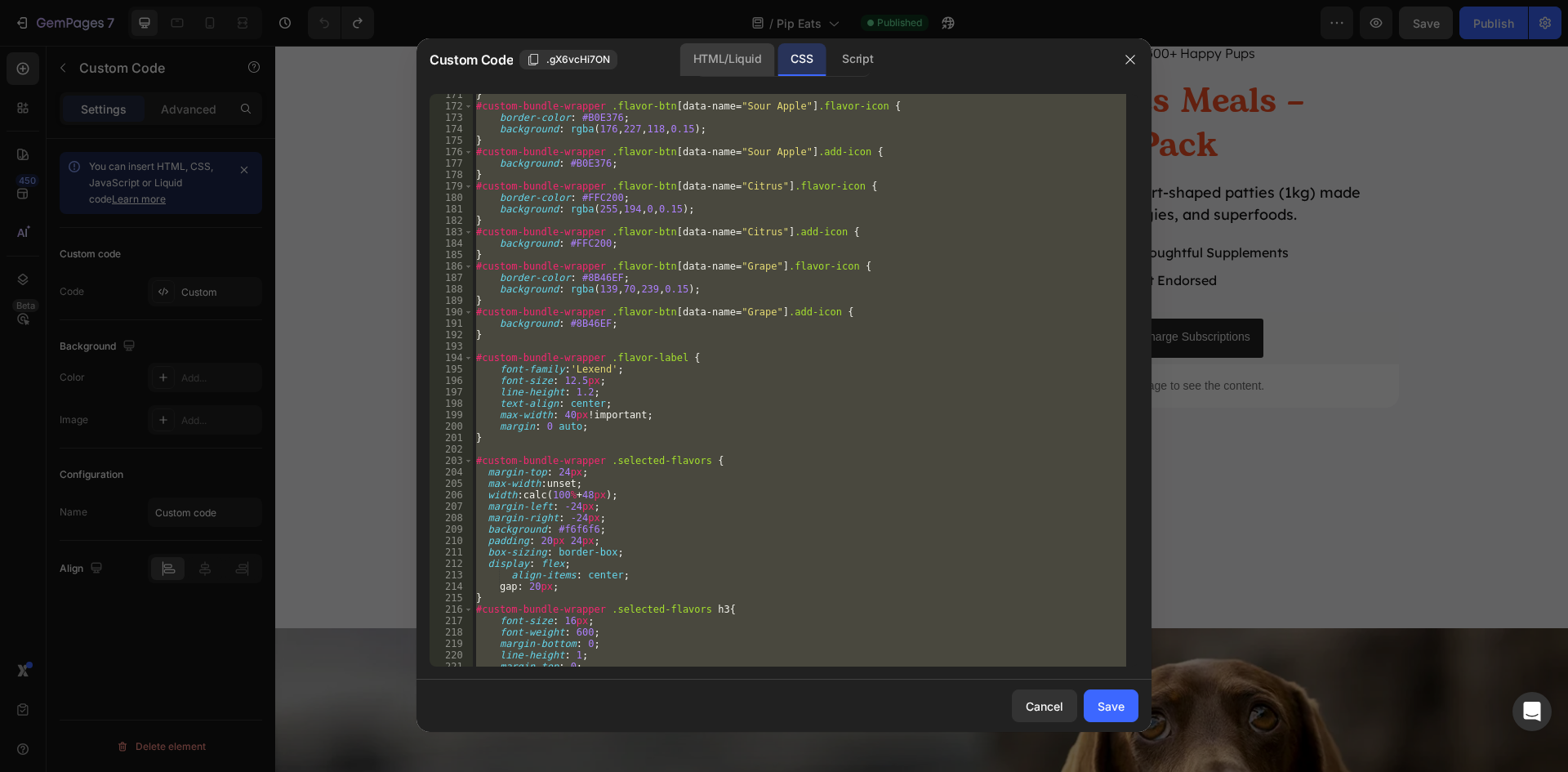
scroll to position [1949, 0]
click at [719, 60] on div "HTML/Liquid" at bounding box center [727, 59] width 94 height 33
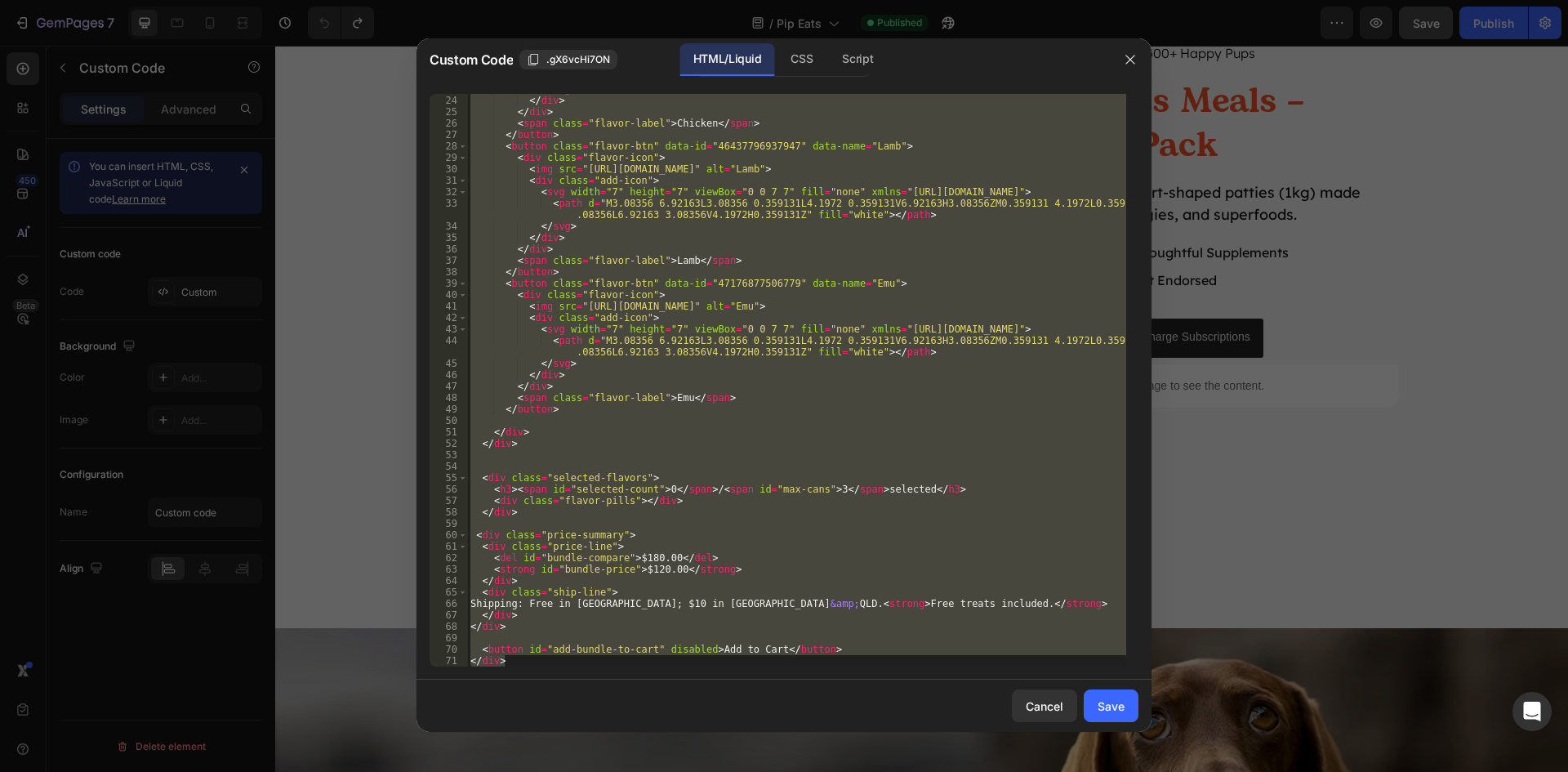
click at [777, 342] on div "</ svg > </ div > </ div > < span class = "flavor-label" > Chicken </ span > </…" at bounding box center [796, 380] width 659 height 573
type textarea "<path d="M3.08356 6.92163L3.08356 0.359131L4.1972 0.359131V6.92163H3.08356ZM0.3…"
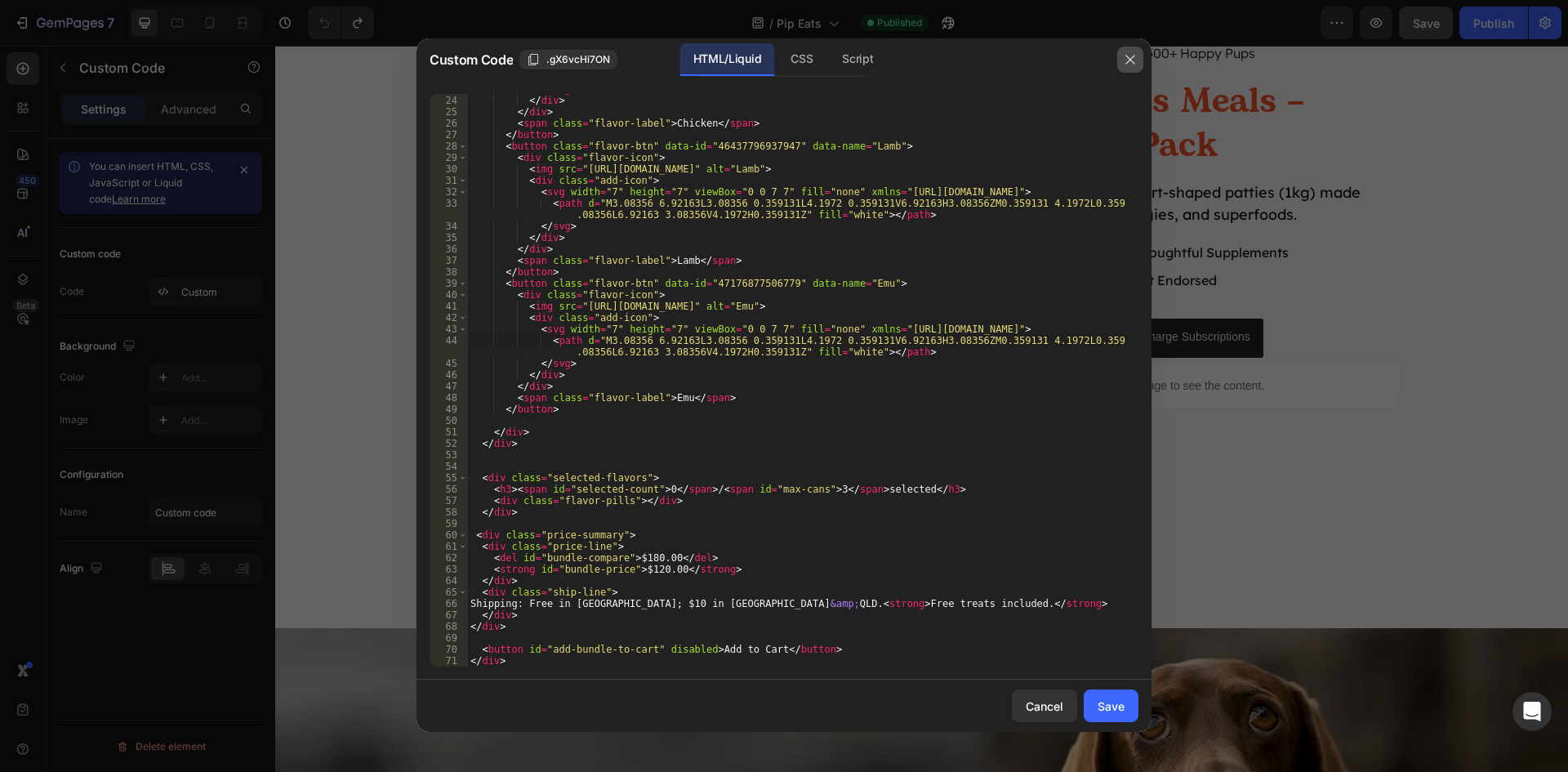
click at [1128, 58] on icon "button" at bounding box center [1129, 59] width 9 height 9
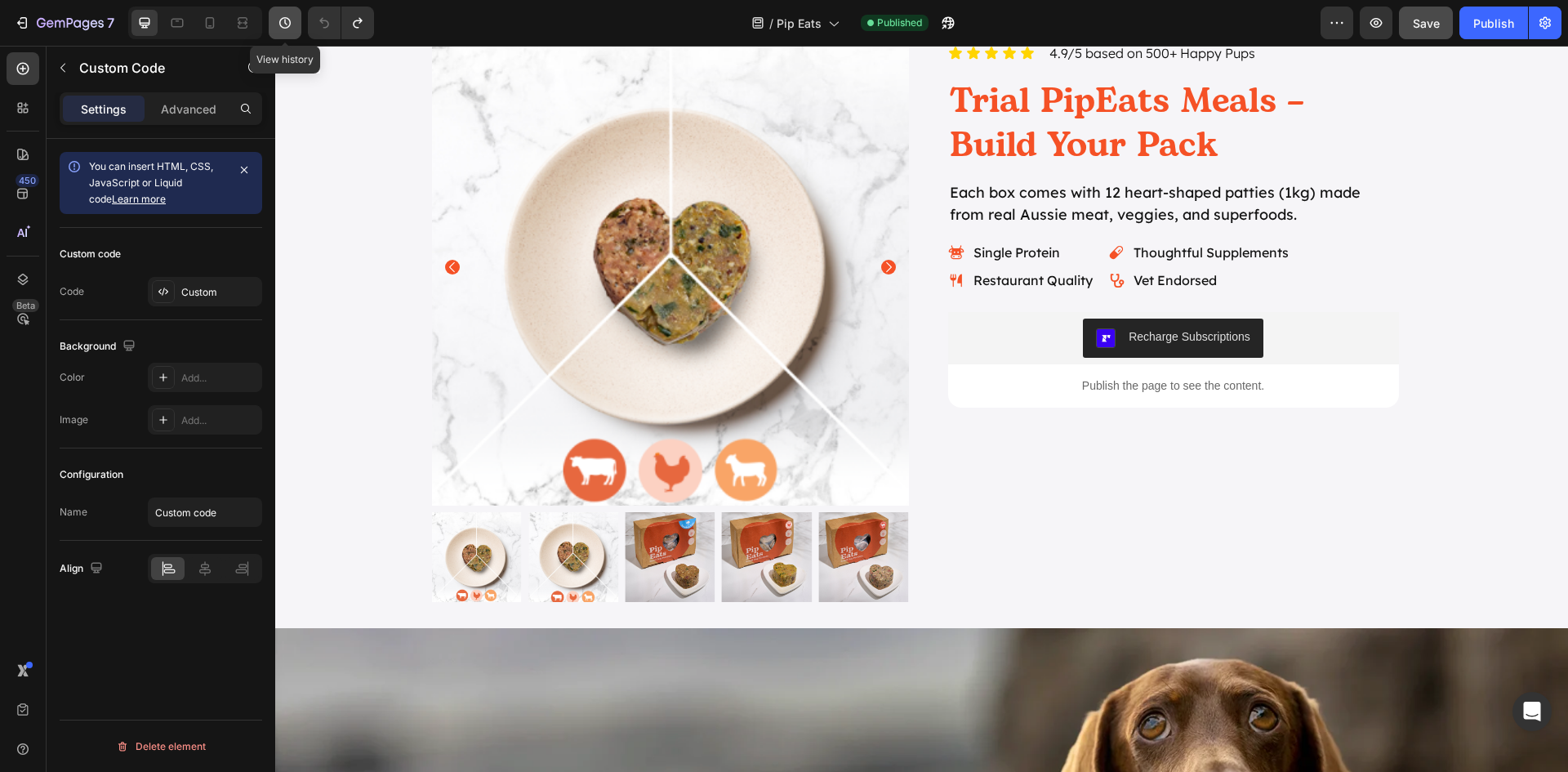
click at [284, 29] on icon "button" at bounding box center [285, 23] width 17 height 17
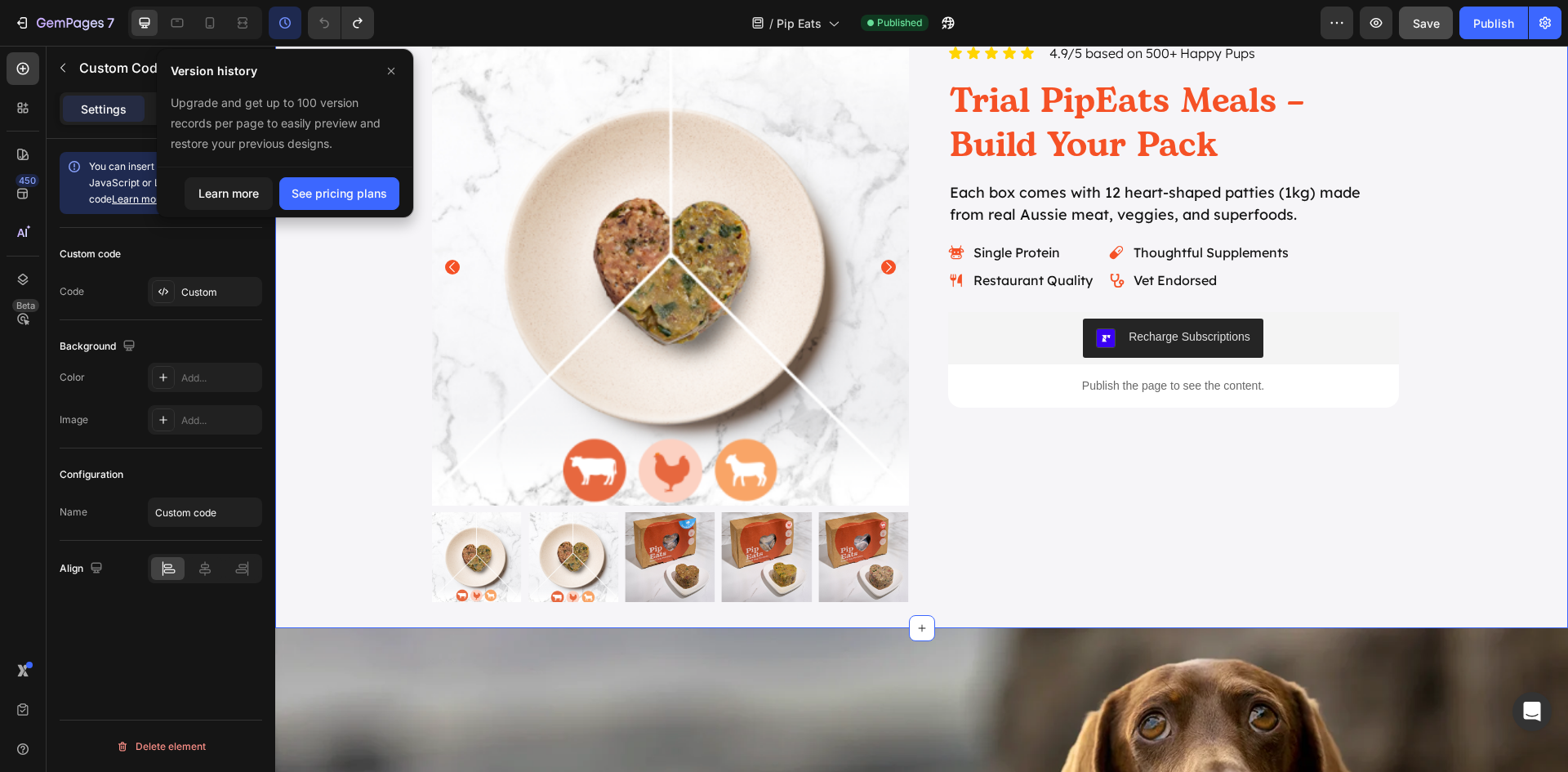
click at [1516, 358] on div "Product Images Icon Icon Icon Icon Icon Icon List 4.9/5 based on 500+ Happy Pup…" at bounding box center [922, 315] width 1293 height 574
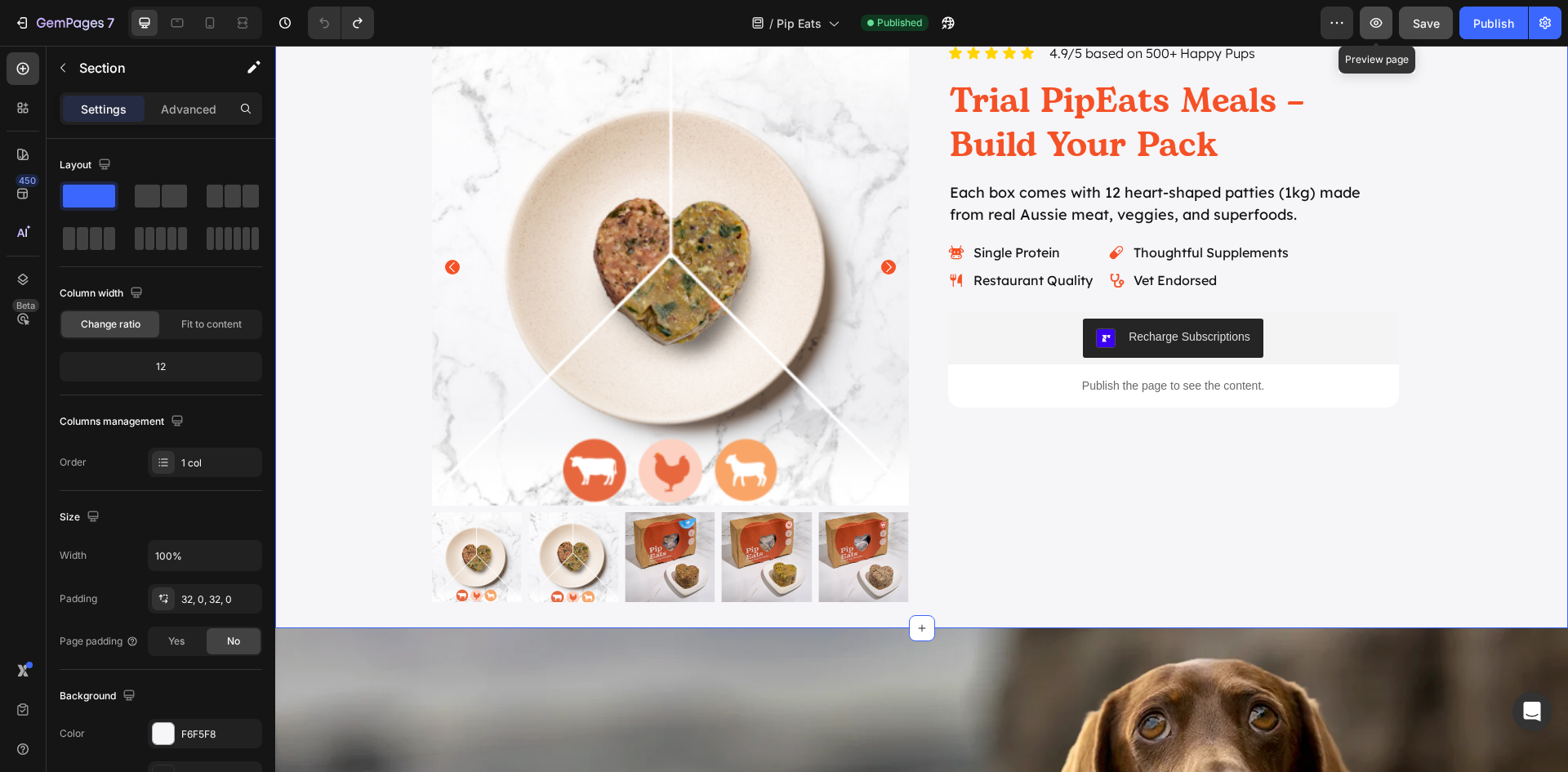
click at [1384, 22] on icon "button" at bounding box center [1376, 23] width 17 height 17
click at [1104, 374] on div "Publish the page to see the content." at bounding box center [1174, 386] width 450 height 44
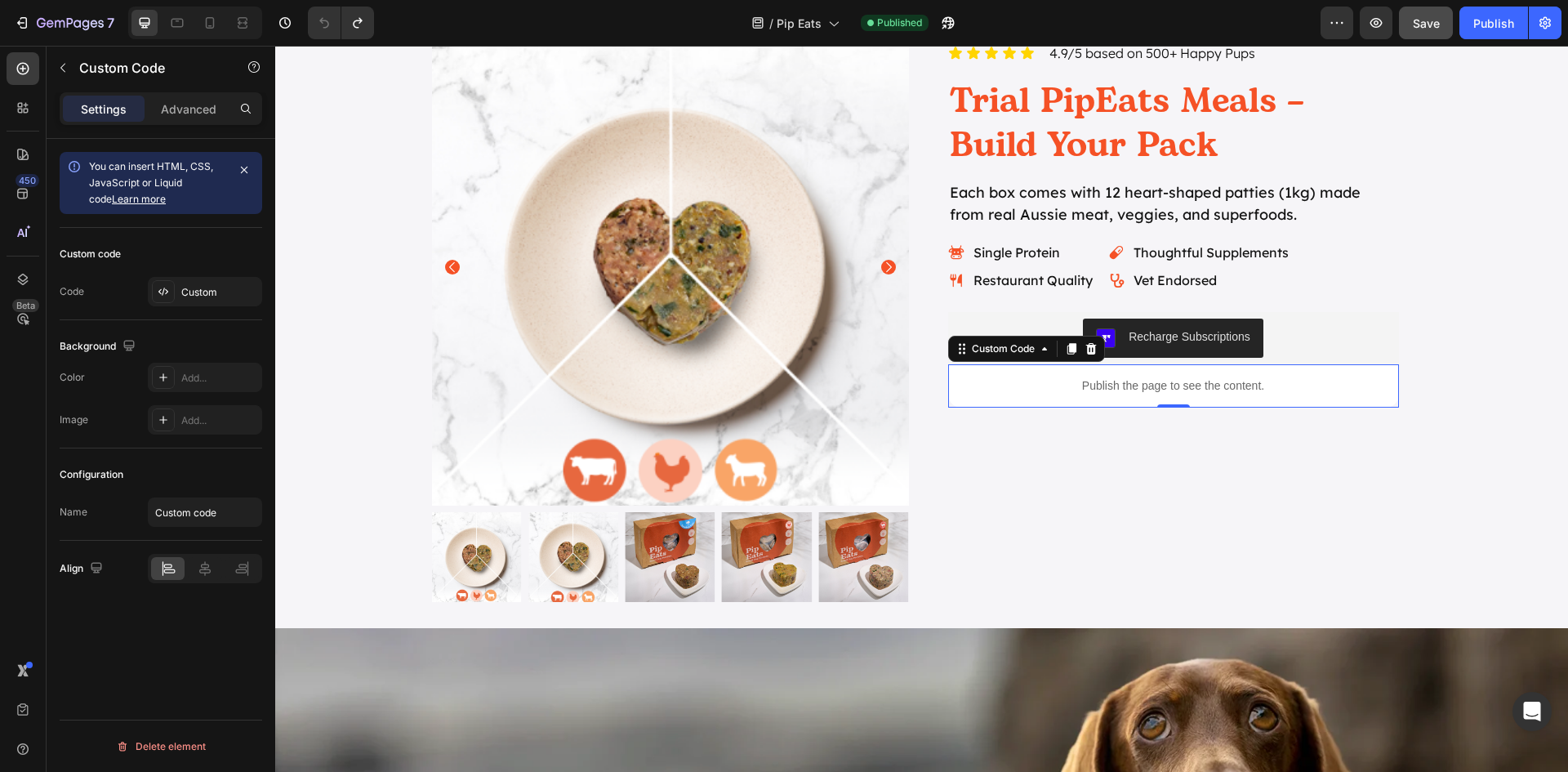
click at [181, 306] on div "Custom code Code Custom" at bounding box center [161, 274] width 203 height 92
click at [184, 301] on div "Custom" at bounding box center [205, 291] width 115 height 29
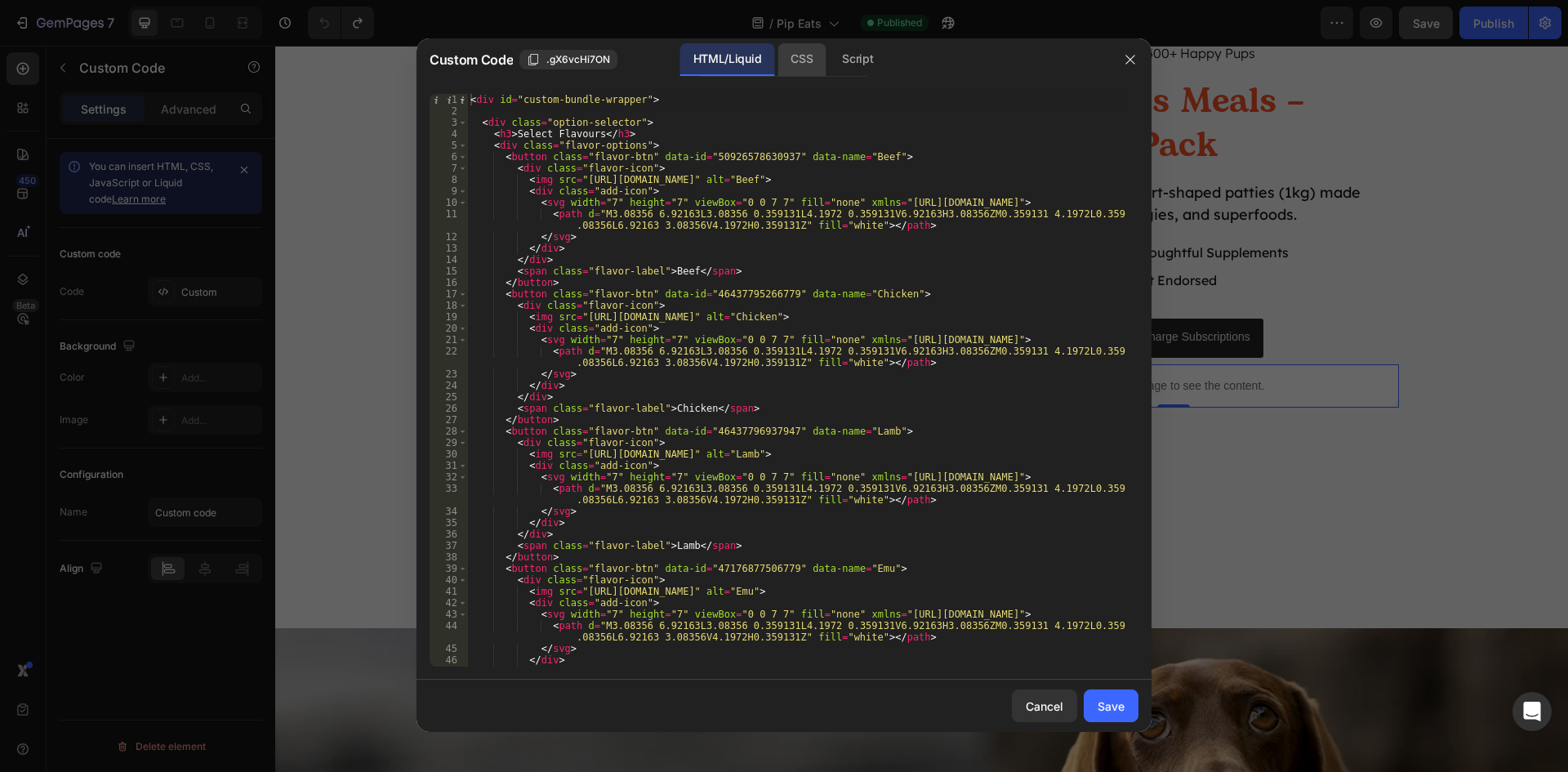
click at [810, 63] on div "CSS" at bounding box center [802, 59] width 49 height 33
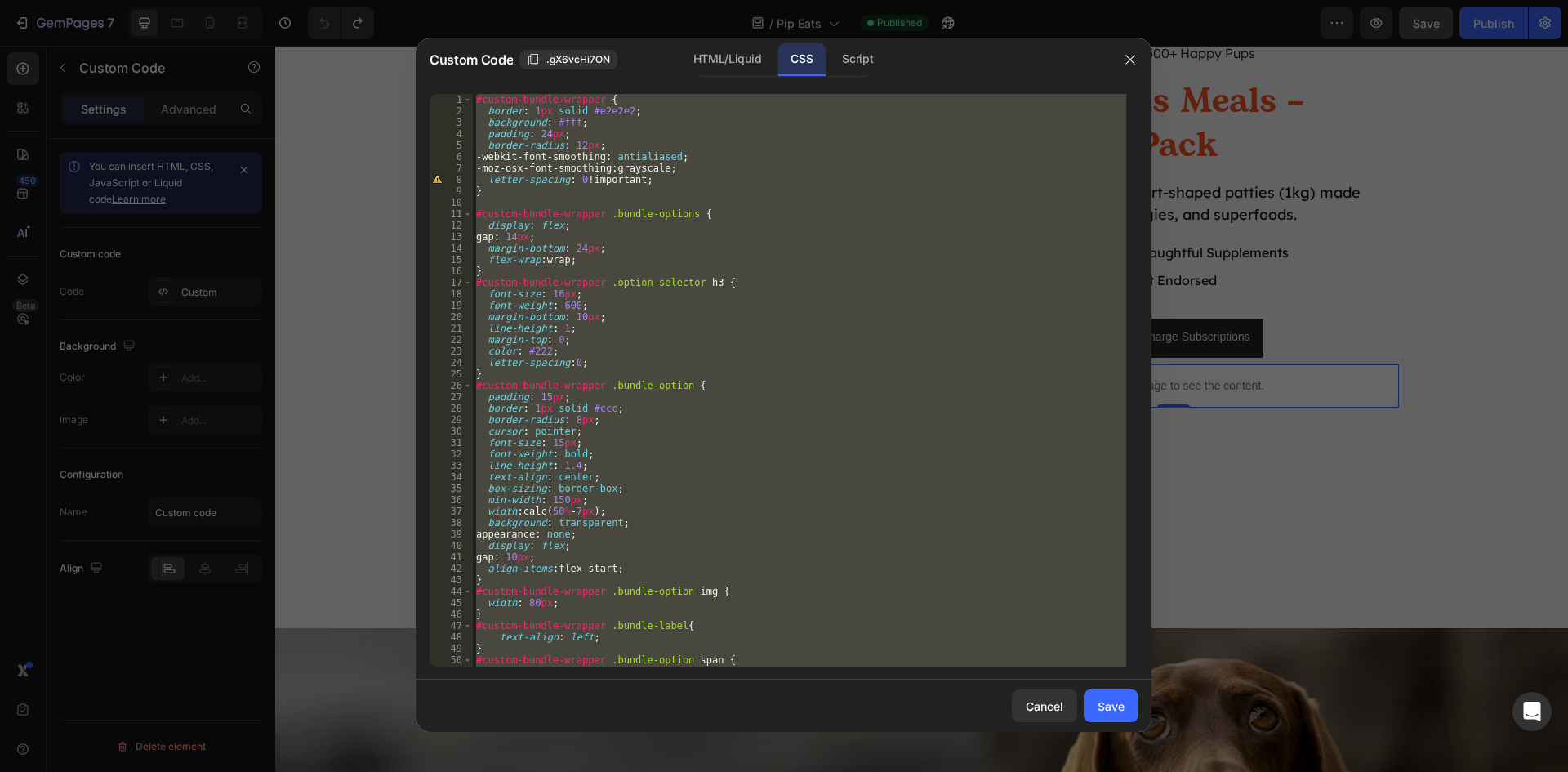
click at [764, 367] on div "#custom-bundle-wrapper { border : 1 px solid #e2e2e2 ; background : #fff ; padd…" at bounding box center [799, 380] width 653 height 573
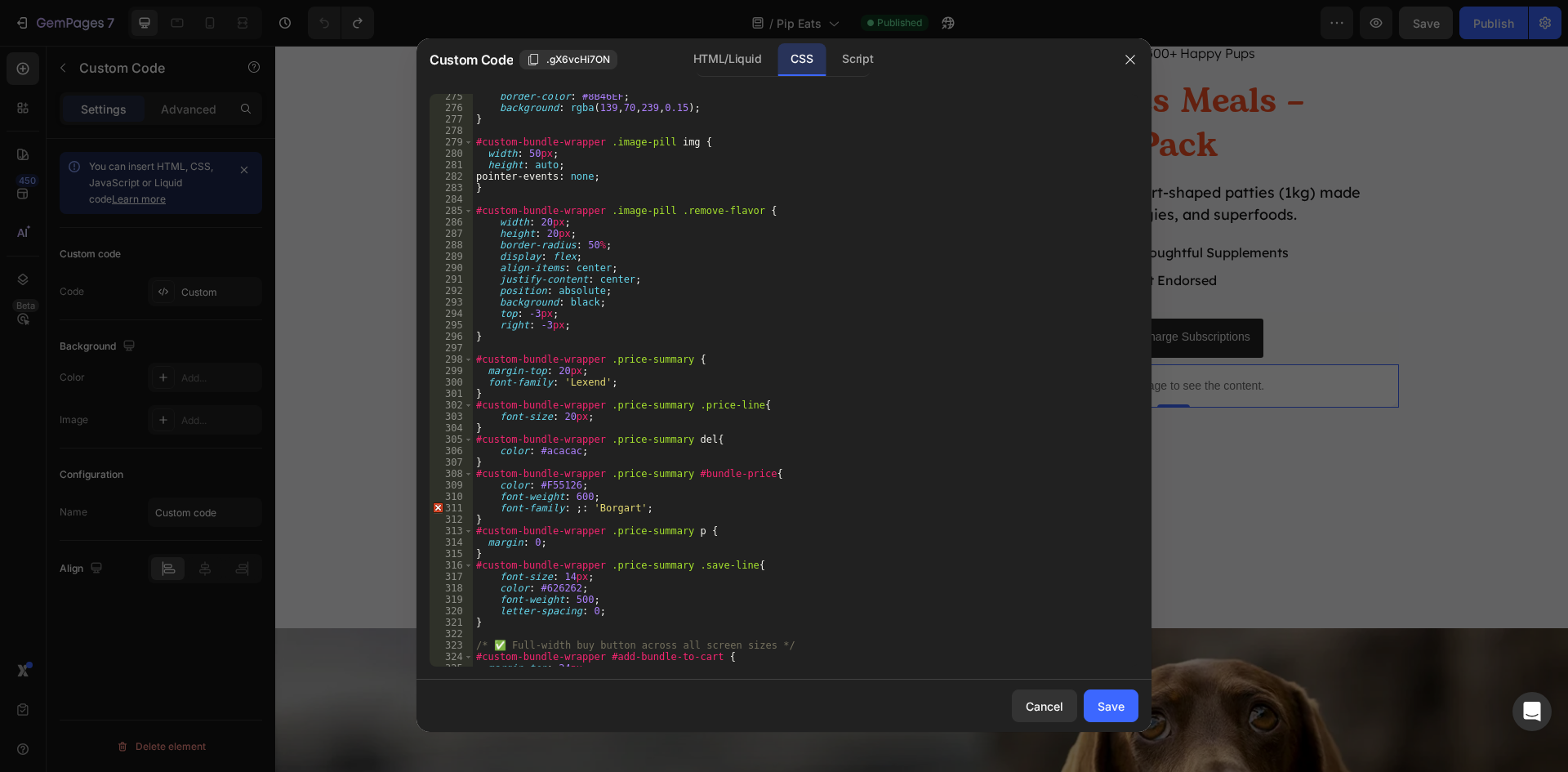
scroll to position [3235, 0]
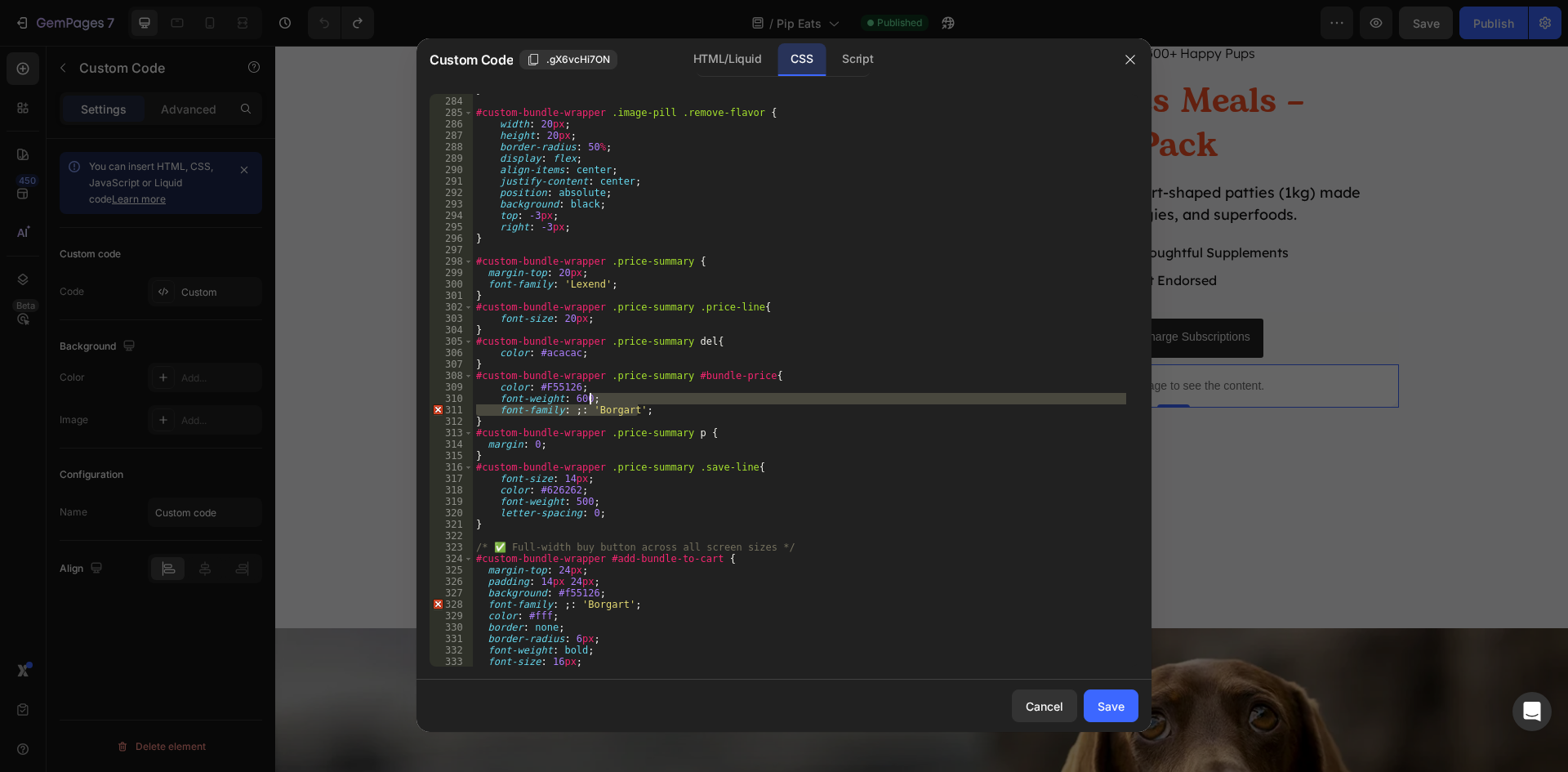
drag, startPoint x: 646, startPoint y: 413, endPoint x: 652, endPoint y: 404, distance: 10.8
click at [652, 404] on div "} #custom-bundle-wrapper .image-pill .remove-flavor { width : 20 px ; height : …" at bounding box center [799, 381] width 653 height 595
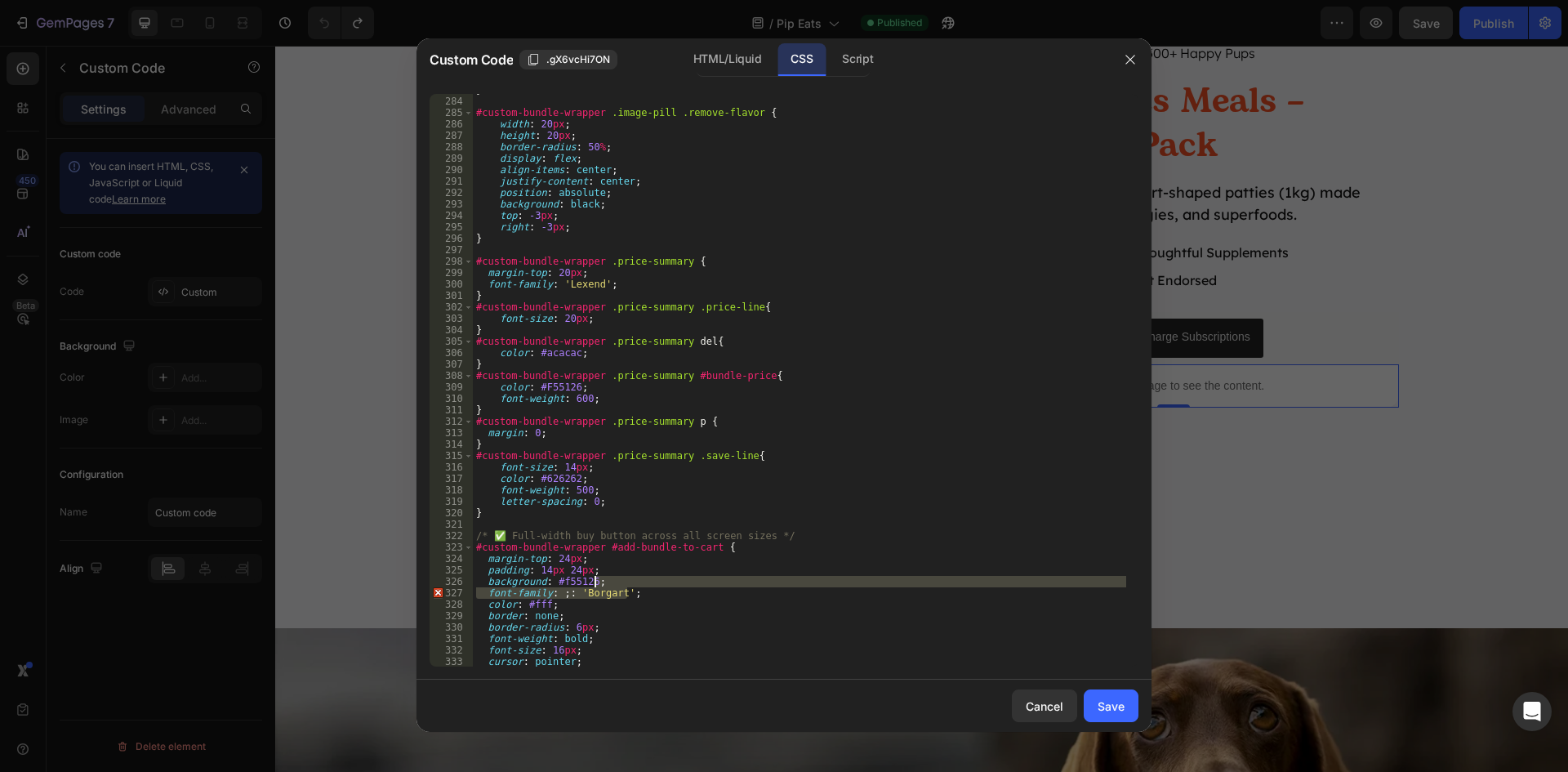
click at [641, 584] on div "} #custom-bundle-wrapper .image-pill .remove-flavor { width : 20 px ; height : …" at bounding box center [799, 381] width 653 height 595
type textarea "background: #f55126;"
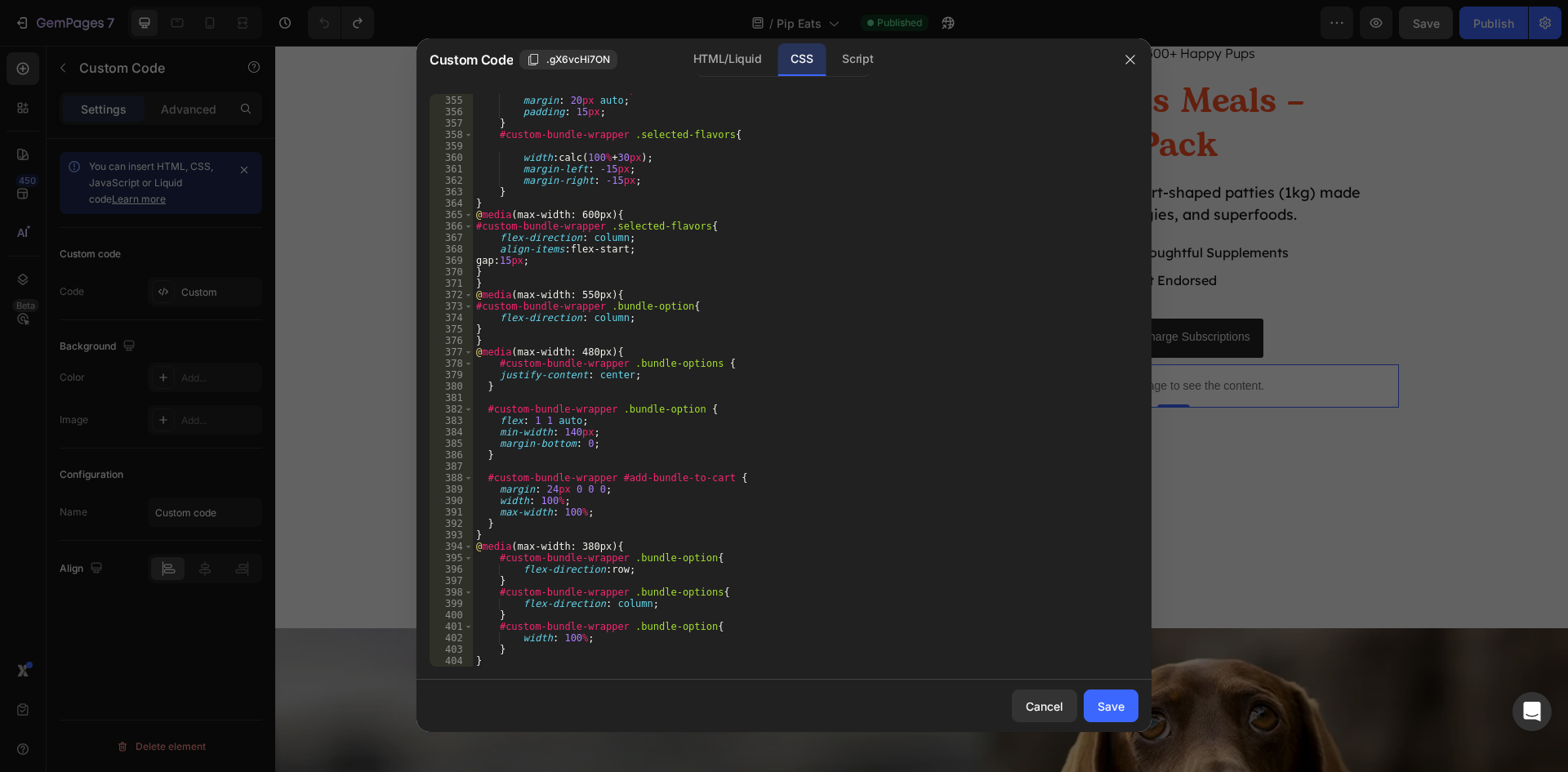
scroll to position [4048, 0]
click at [1119, 713] on div "Save" at bounding box center [1111, 706] width 27 height 17
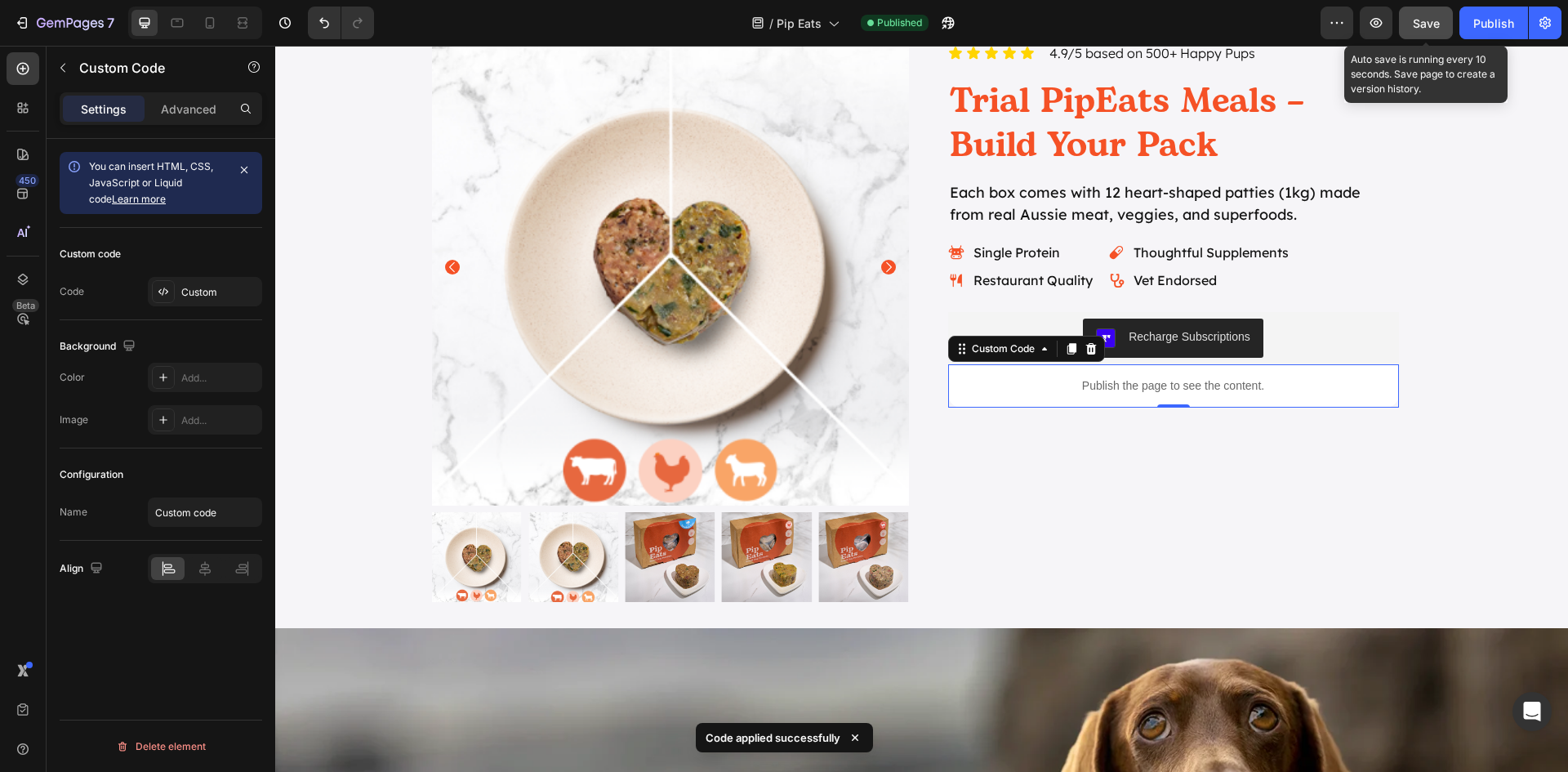
click at [1430, 27] on span "Save" at bounding box center [1427, 23] width 27 height 14
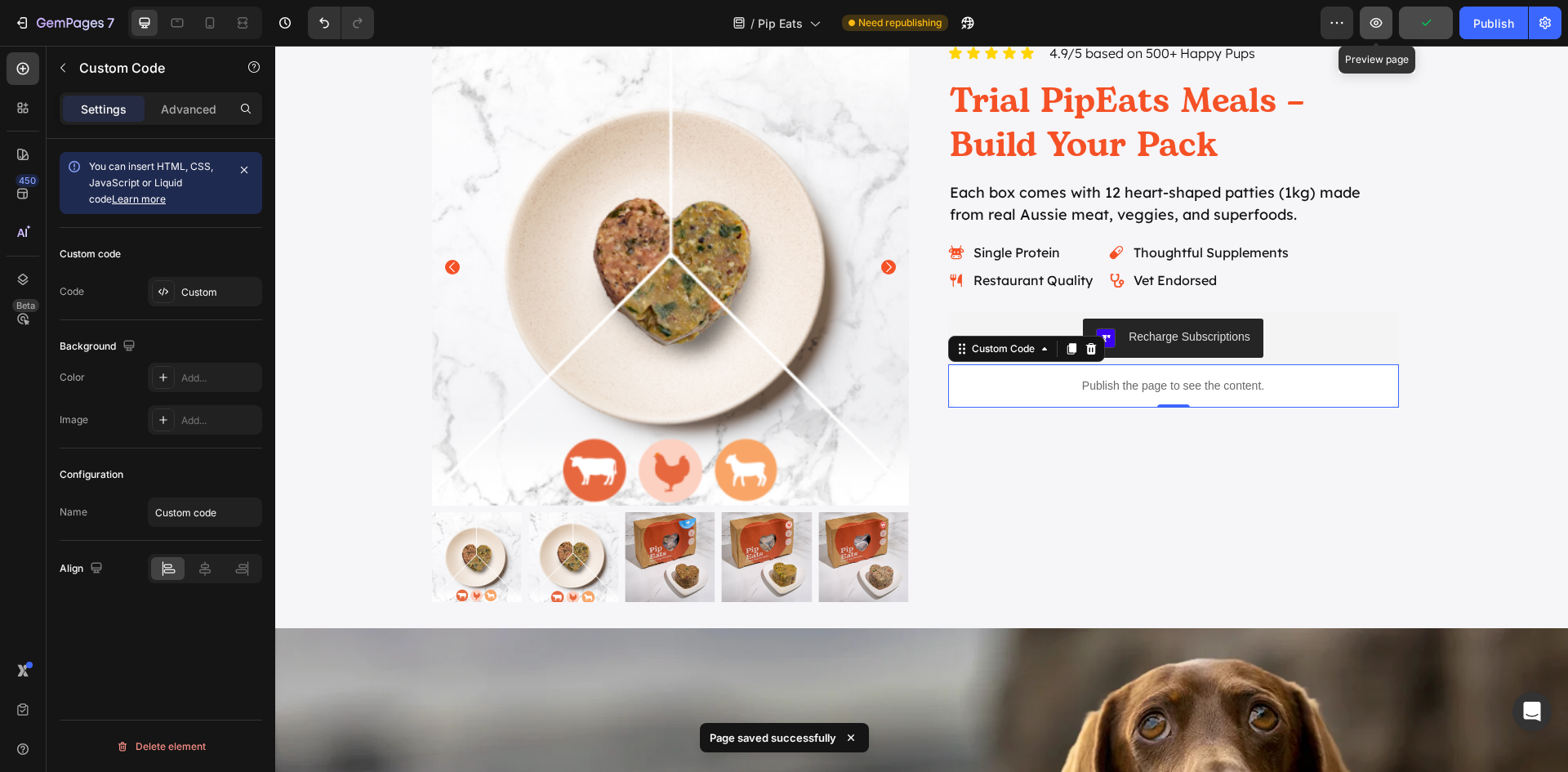
click at [1369, 28] on icon "button" at bounding box center [1376, 23] width 17 height 17
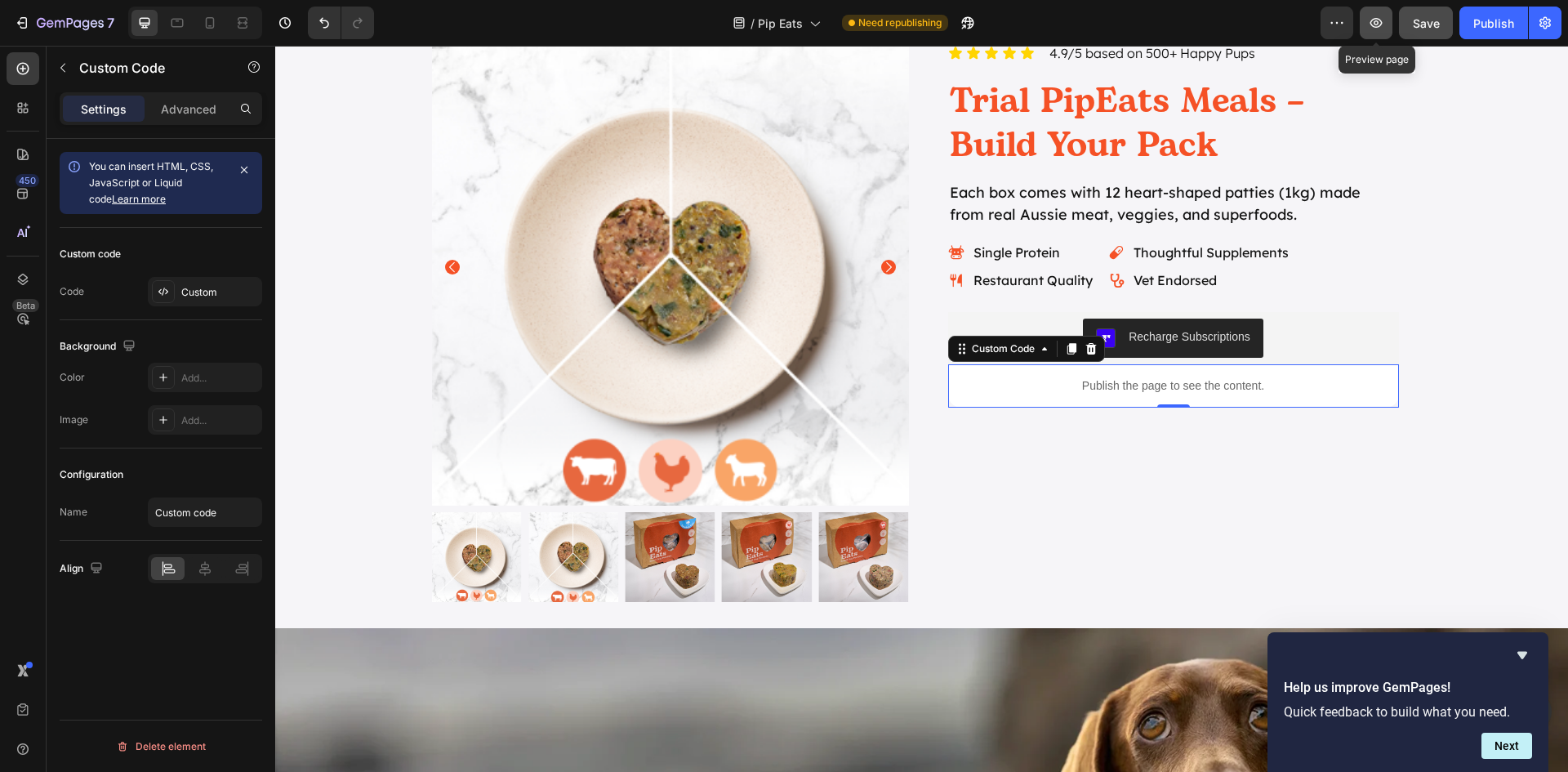
click at [1377, 30] on icon "button" at bounding box center [1376, 23] width 17 height 17
click at [23, 22] on icon "button" at bounding box center [23, 23] width 17 height 17
